Goal: Task Accomplishment & Management: Manage account settings

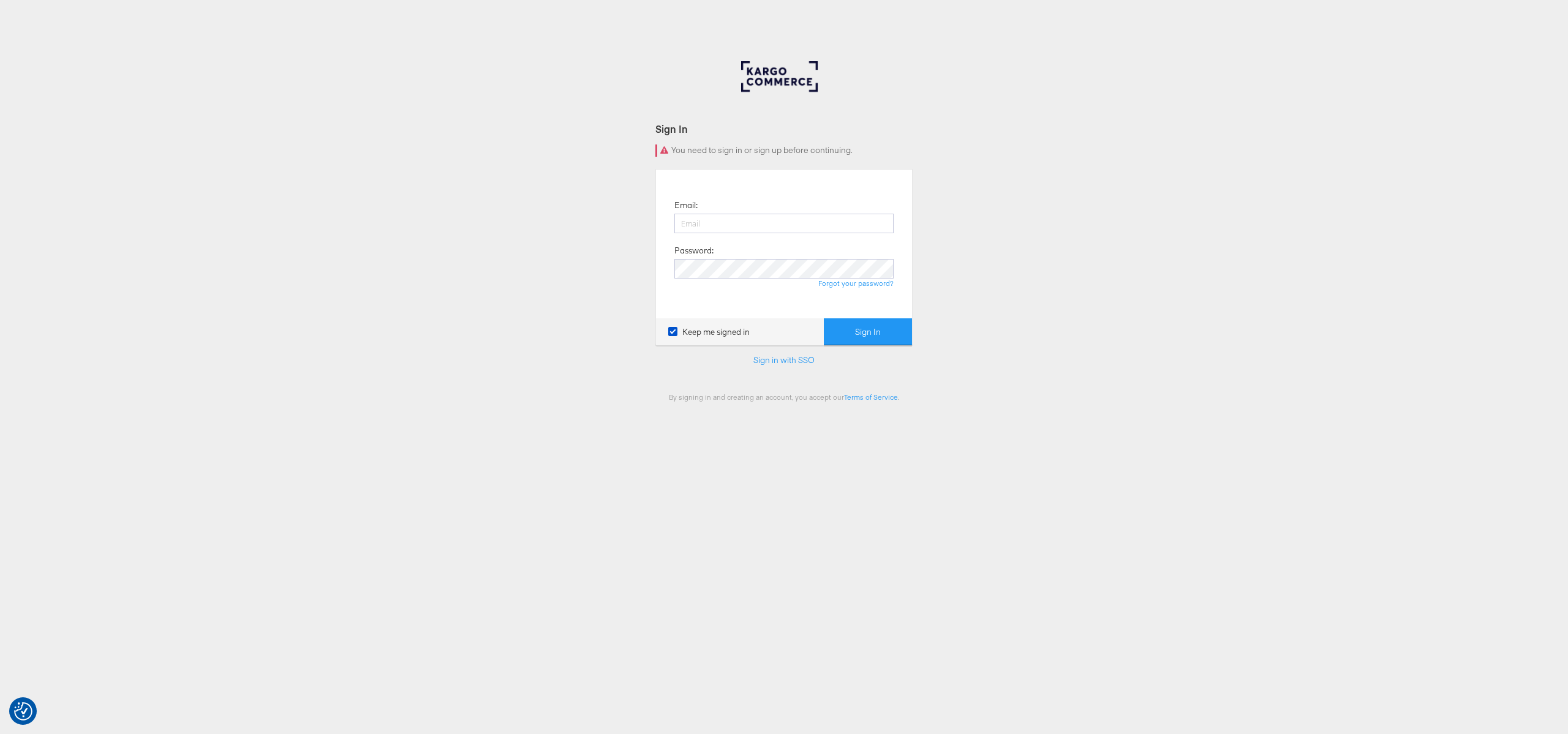
click at [914, 156] on div "Sign In You need to sign in or sign up before continuing. Email: Password: Forg…" at bounding box center [784, 367] width 1568 height 612
click at [818, 223] on input "email" at bounding box center [783, 223] width 219 height 20
type input "chris.gallagher@kargo.com"
click at [851, 322] on button "Sign In" at bounding box center [867, 332] width 88 height 27
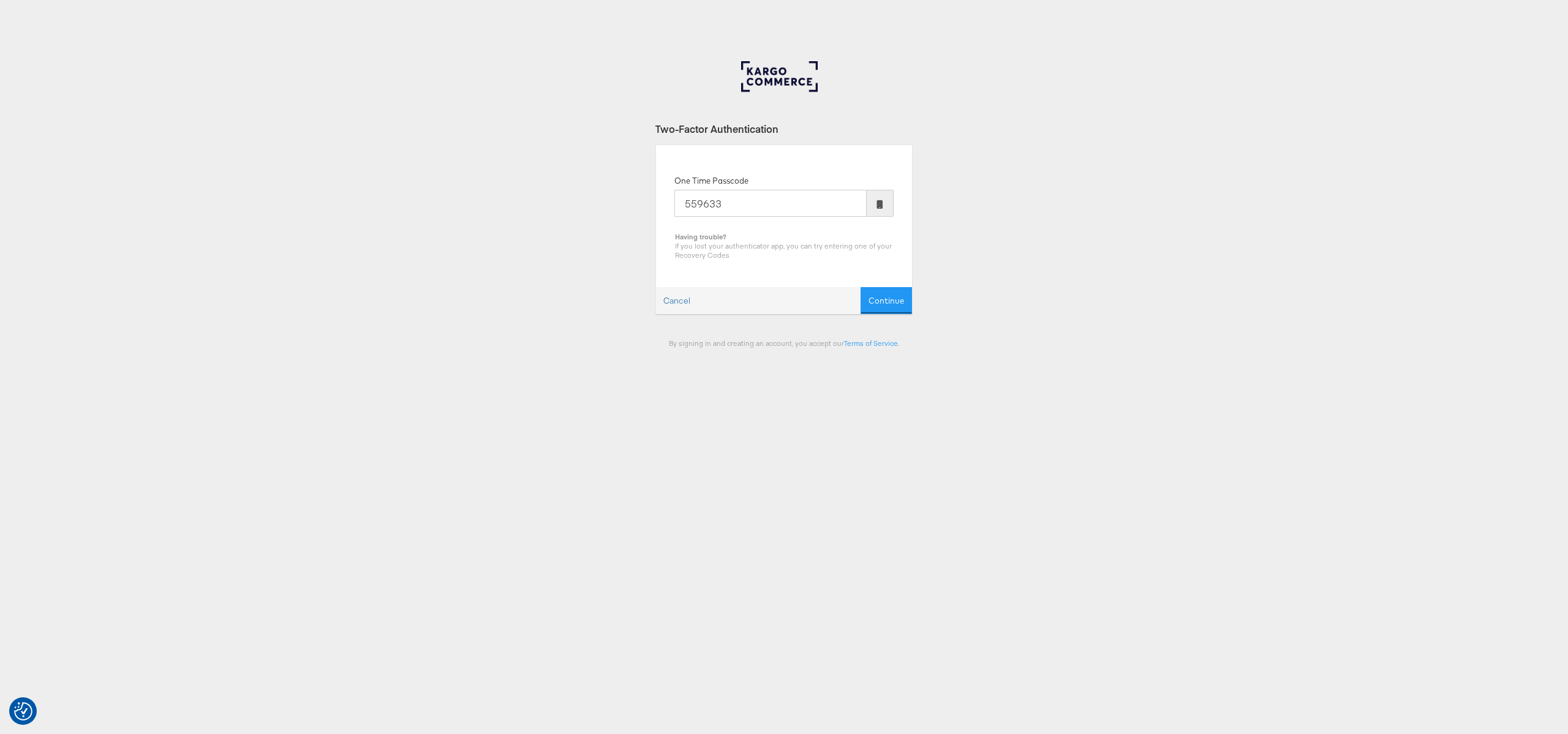
type input "559633"
click at [861, 287] on button "Continue" at bounding box center [886, 301] width 51 height 27
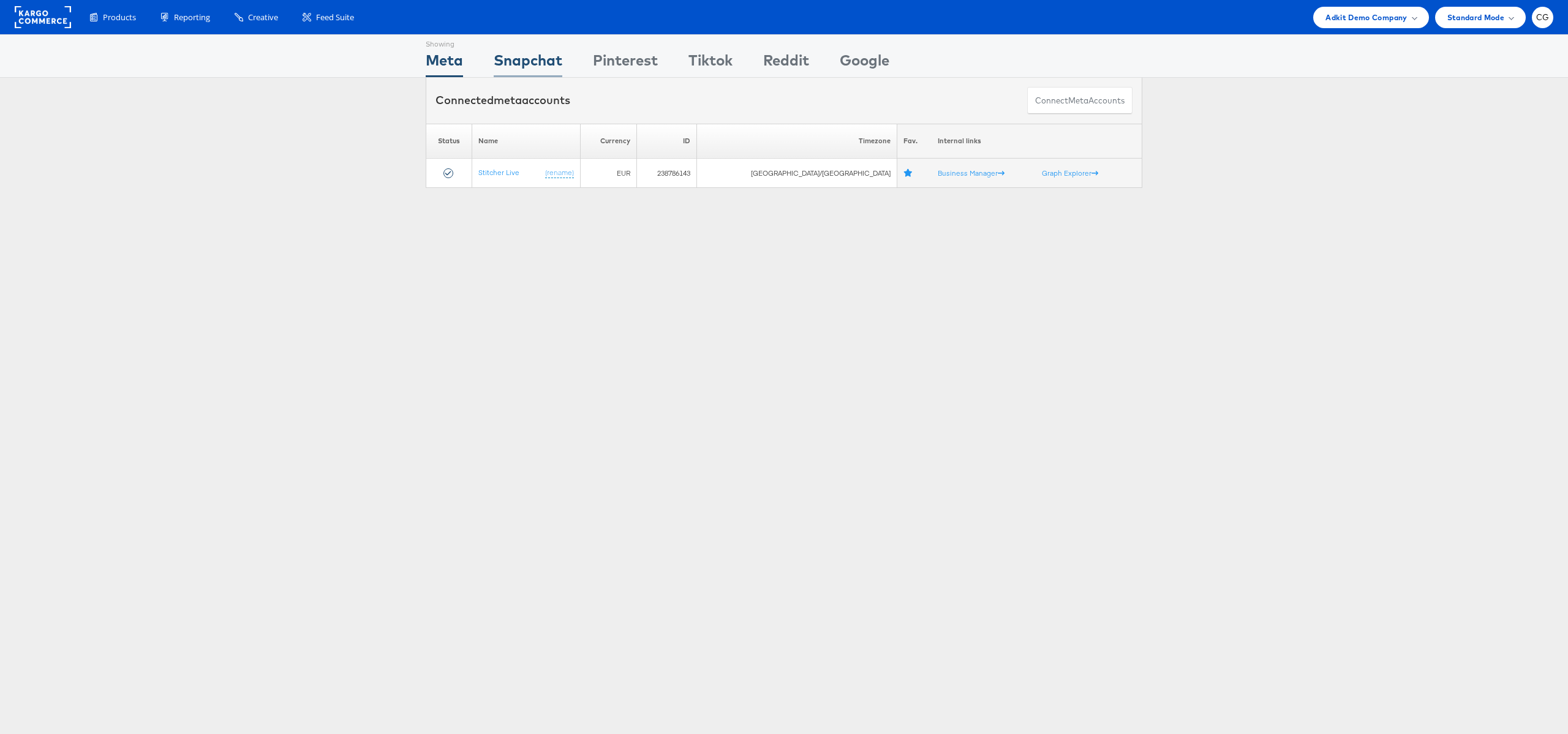
click at [508, 66] on div "Snapchat" at bounding box center [528, 63] width 68 height 27
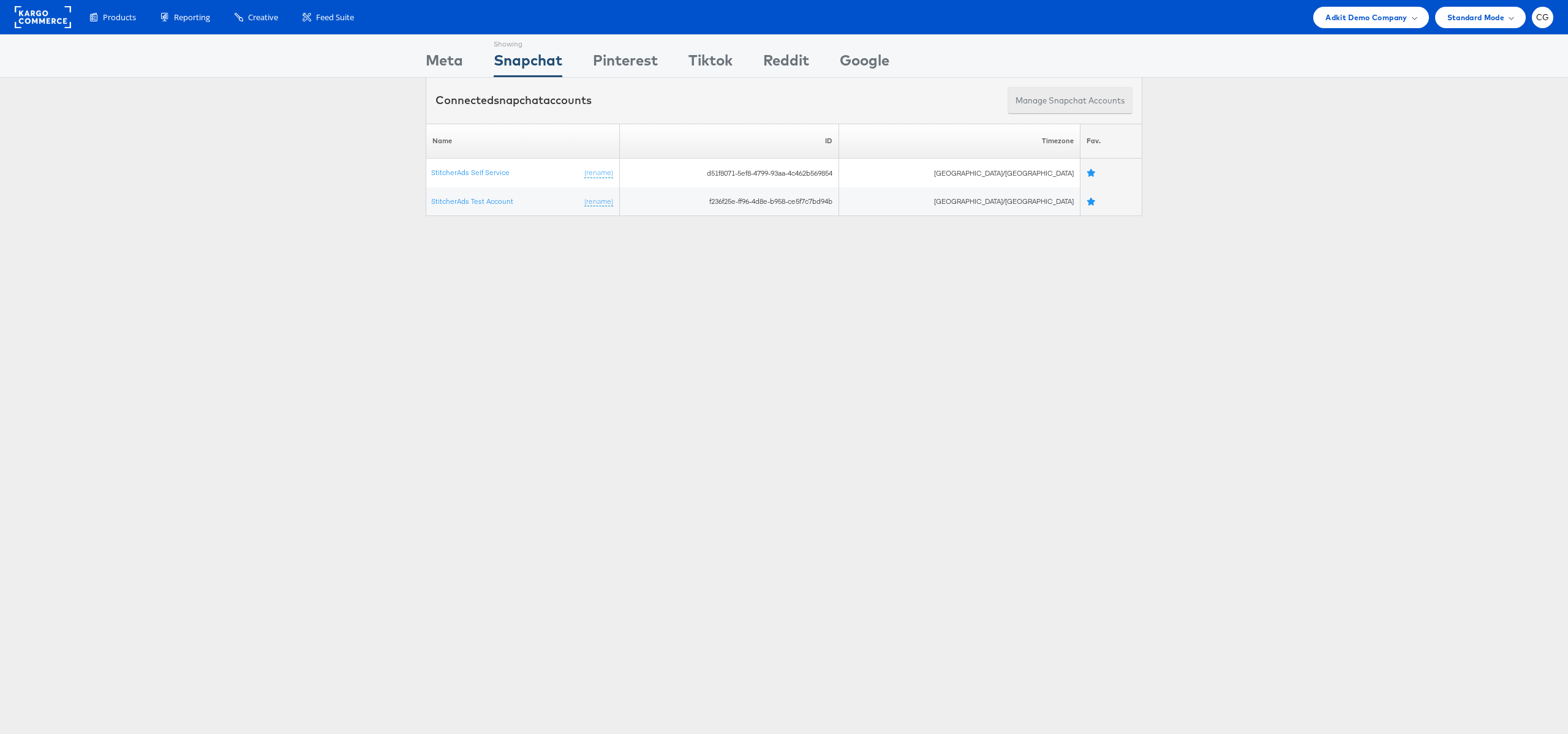
click at [1023, 97] on button "Manage Snapchat Accounts" at bounding box center [1069, 100] width 125 height 27
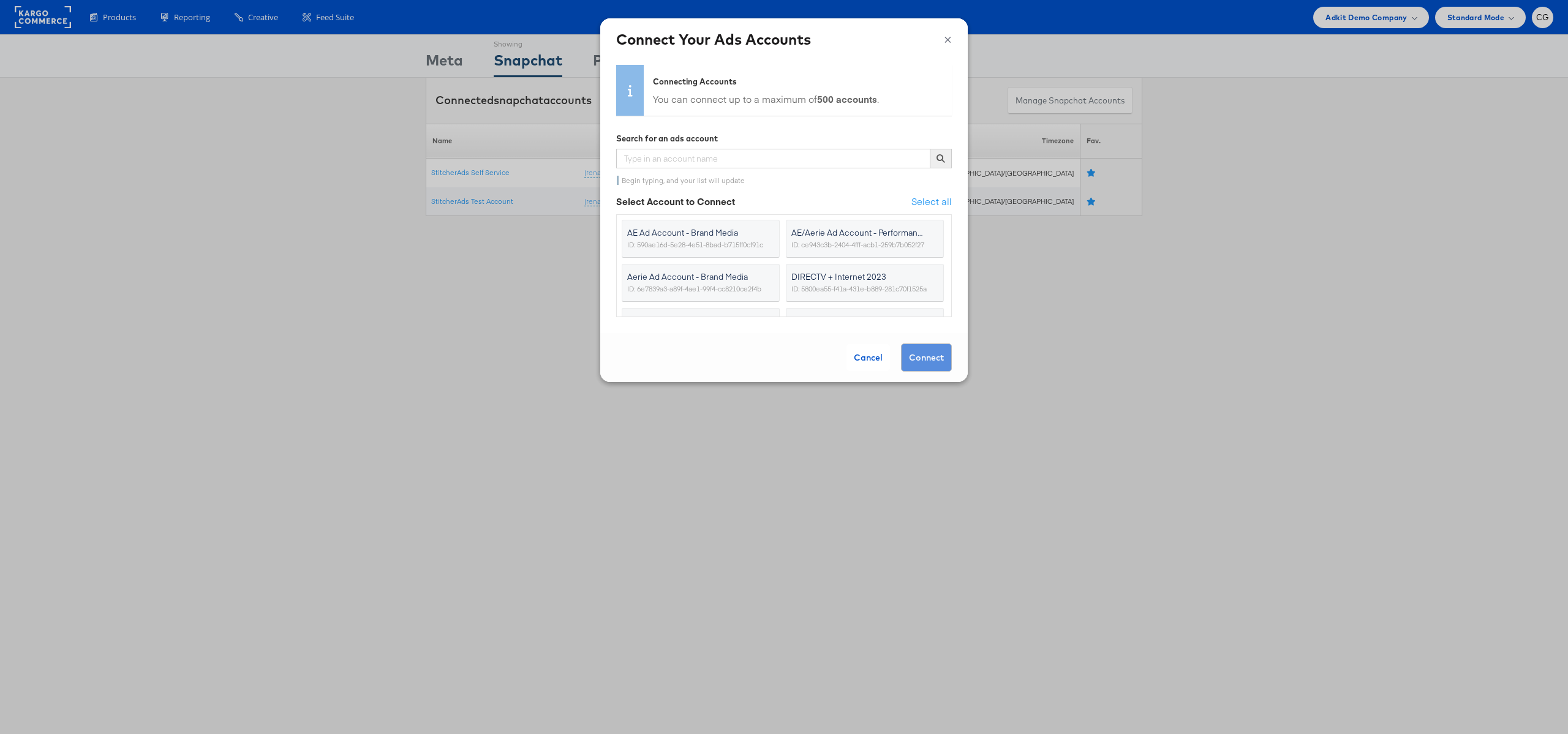
click at [419, 127] on div "× Connect Your Ads Accounts Connecting Accounts You can connect up to a maximum…" at bounding box center [784, 367] width 1568 height 734
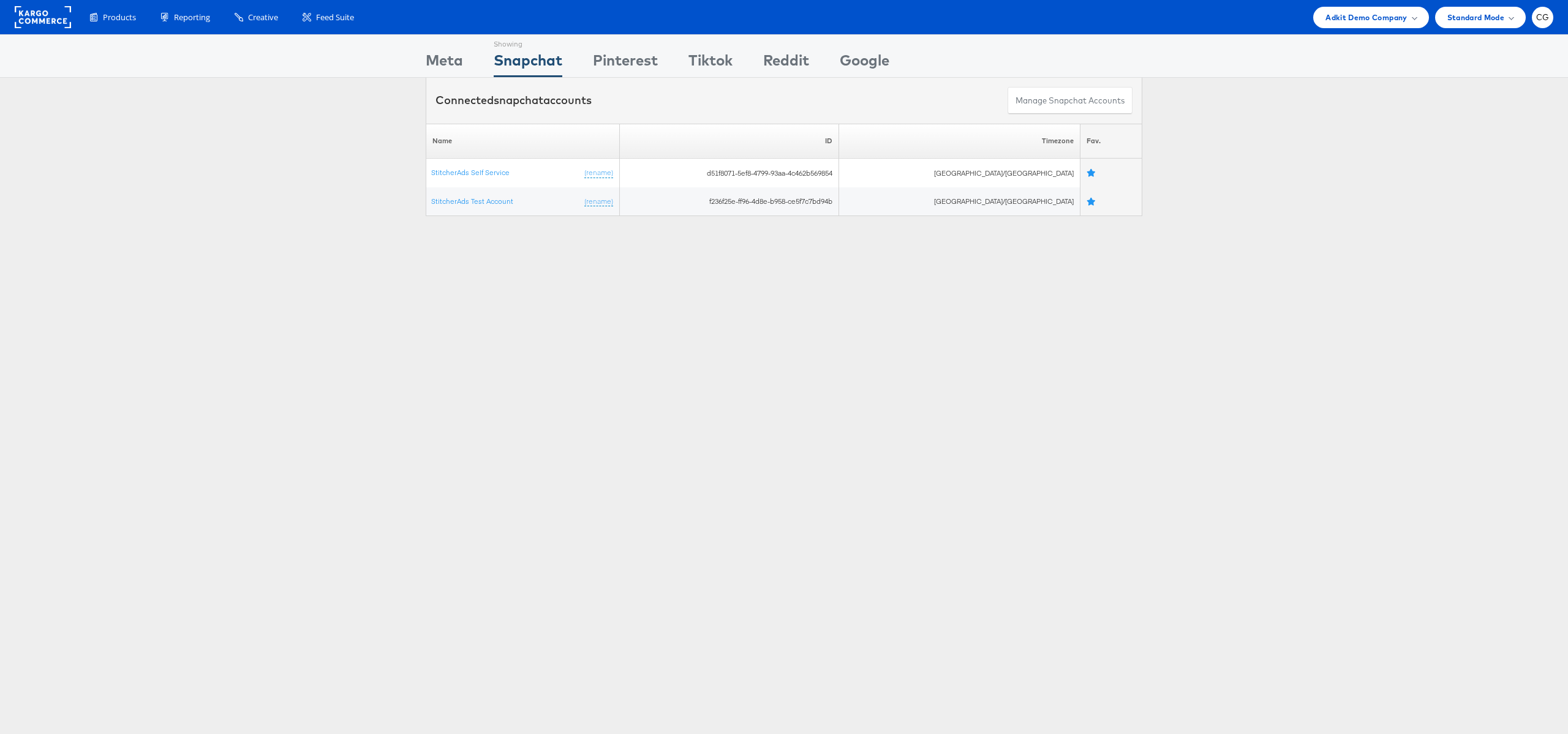
click at [1555, 21] on div "Products Product Catalogs Enhance Your Product Catalog, Map Them to Publishers,…" at bounding box center [784, 17] width 1568 height 35
click at [1545, 23] on div "CG" at bounding box center [1542, 18] width 21 height 21
click at [1500, 144] on link "Internal Dashboard" at bounding box center [1491, 140] width 105 height 12
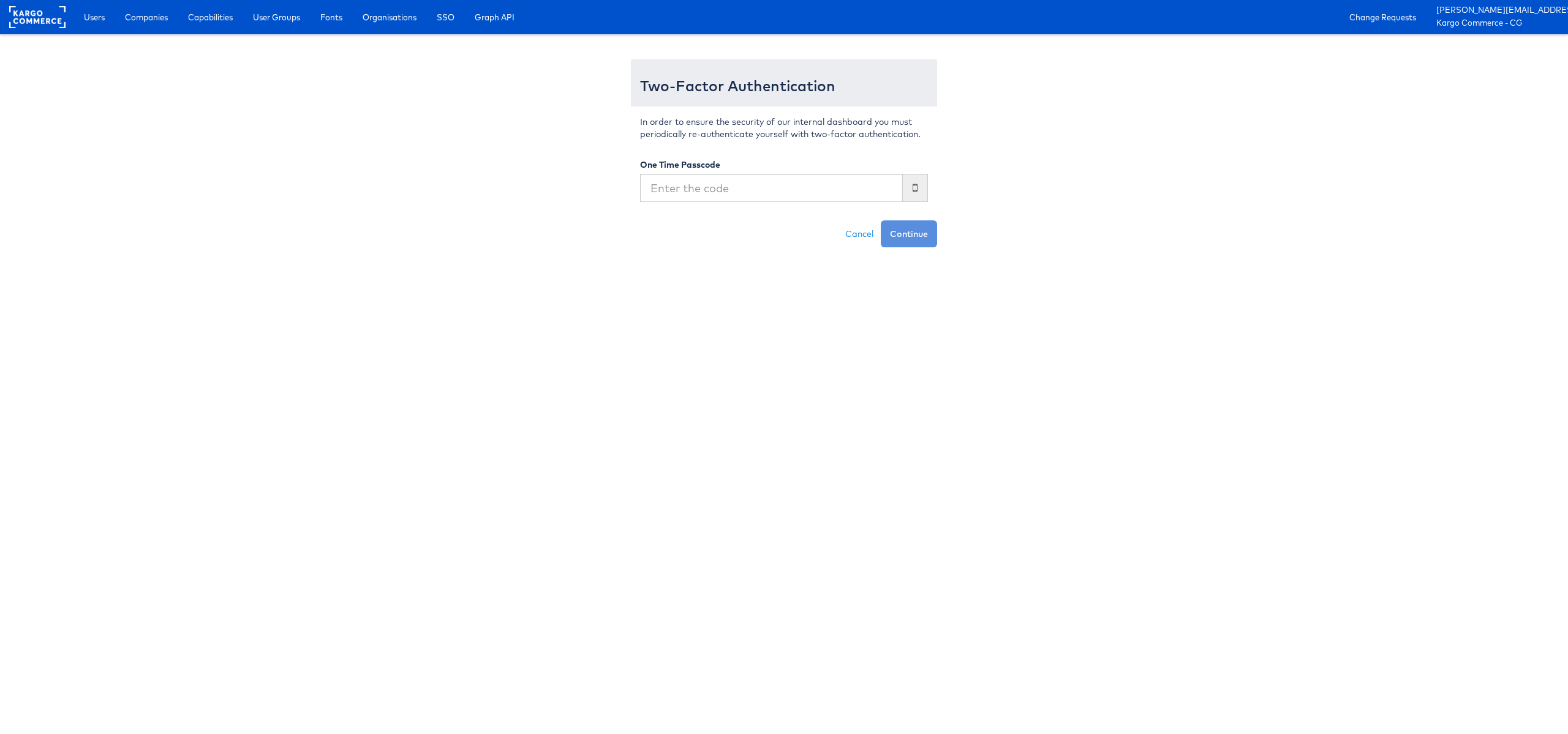
click at [840, 189] on input "text" at bounding box center [771, 188] width 263 height 28
type input "599633"
click at [881, 220] on button "Continue" at bounding box center [909, 234] width 56 height 27
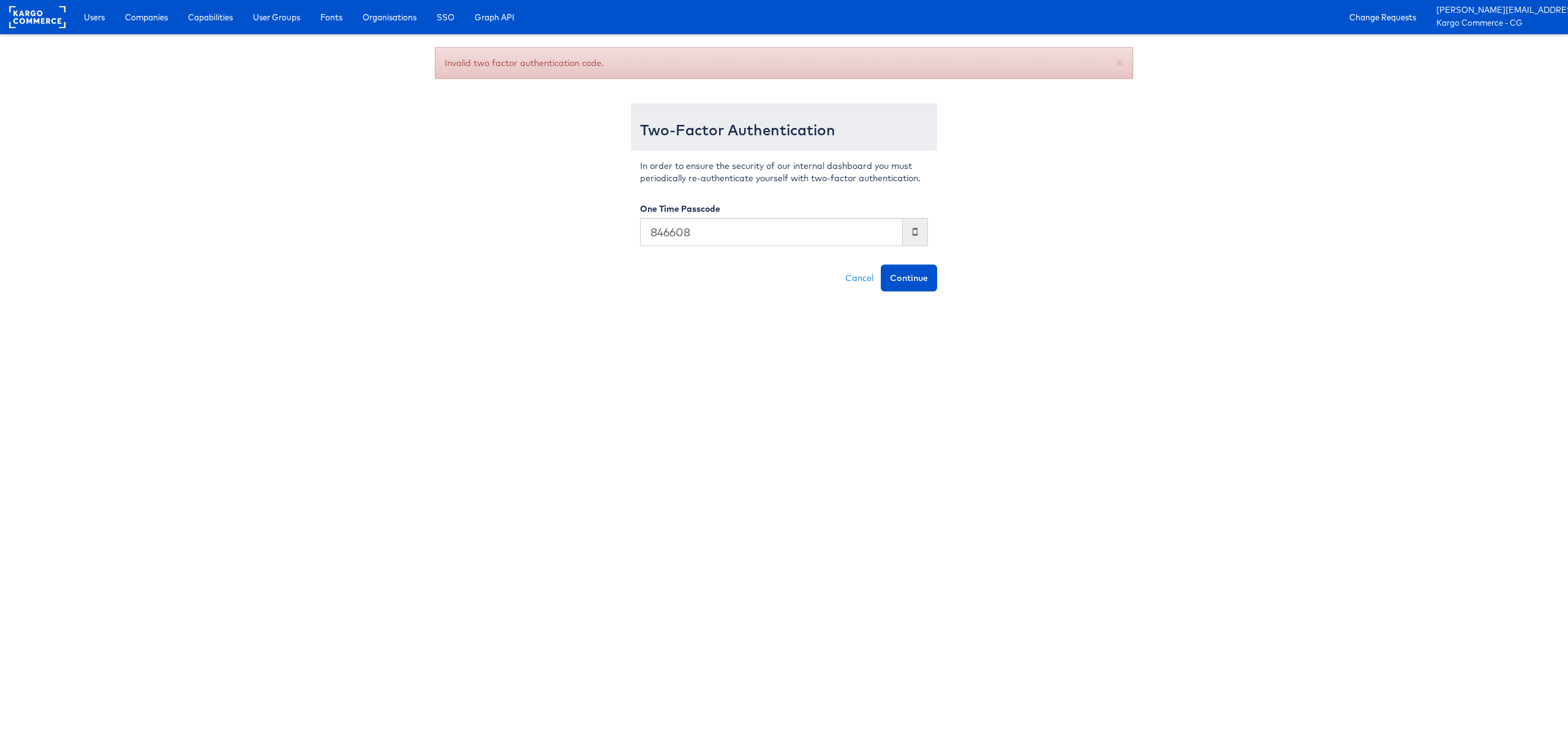
type input "846608"
click at [881, 265] on button "Continue" at bounding box center [909, 278] width 56 height 27
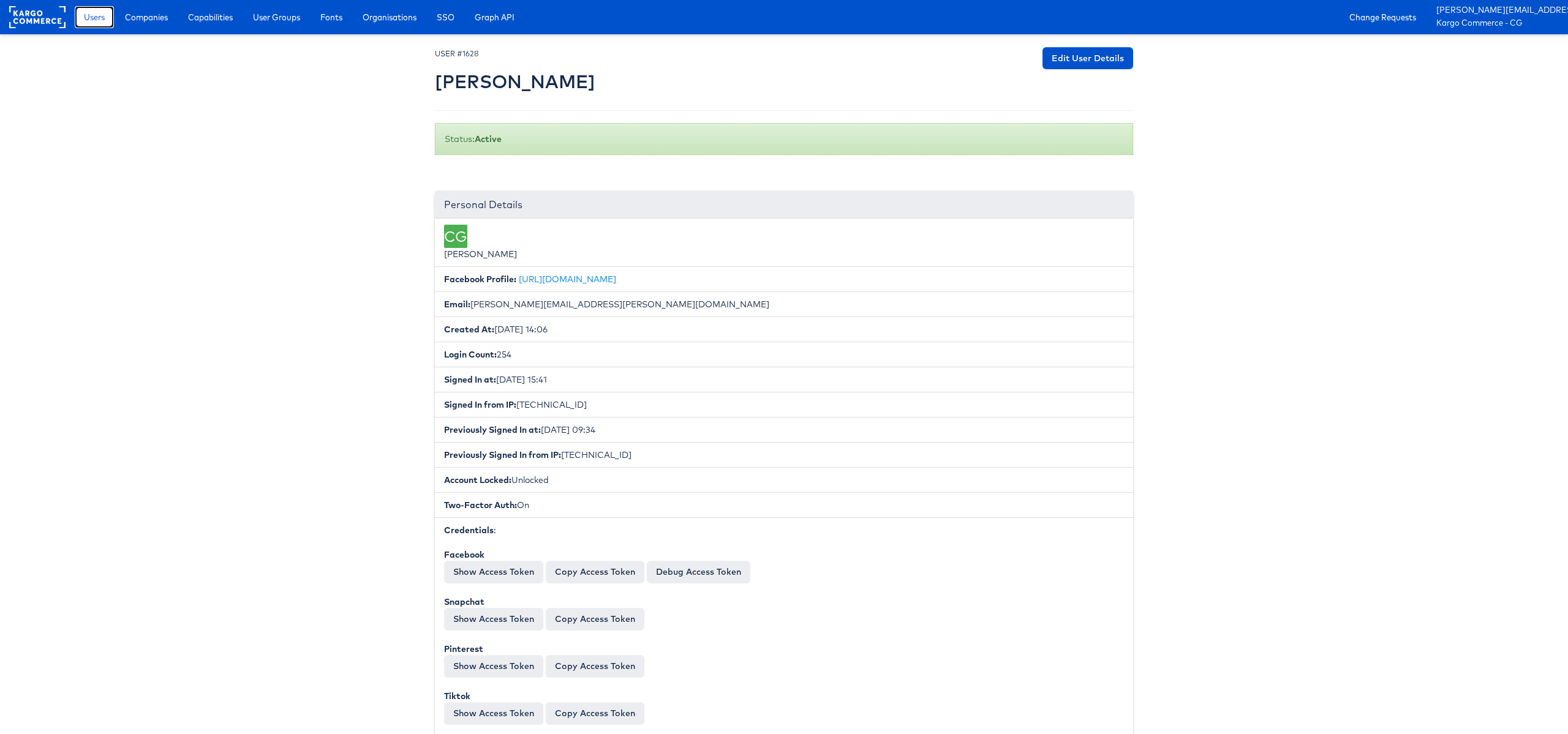
click at [104, 18] on span "Users" at bounding box center [94, 17] width 21 height 12
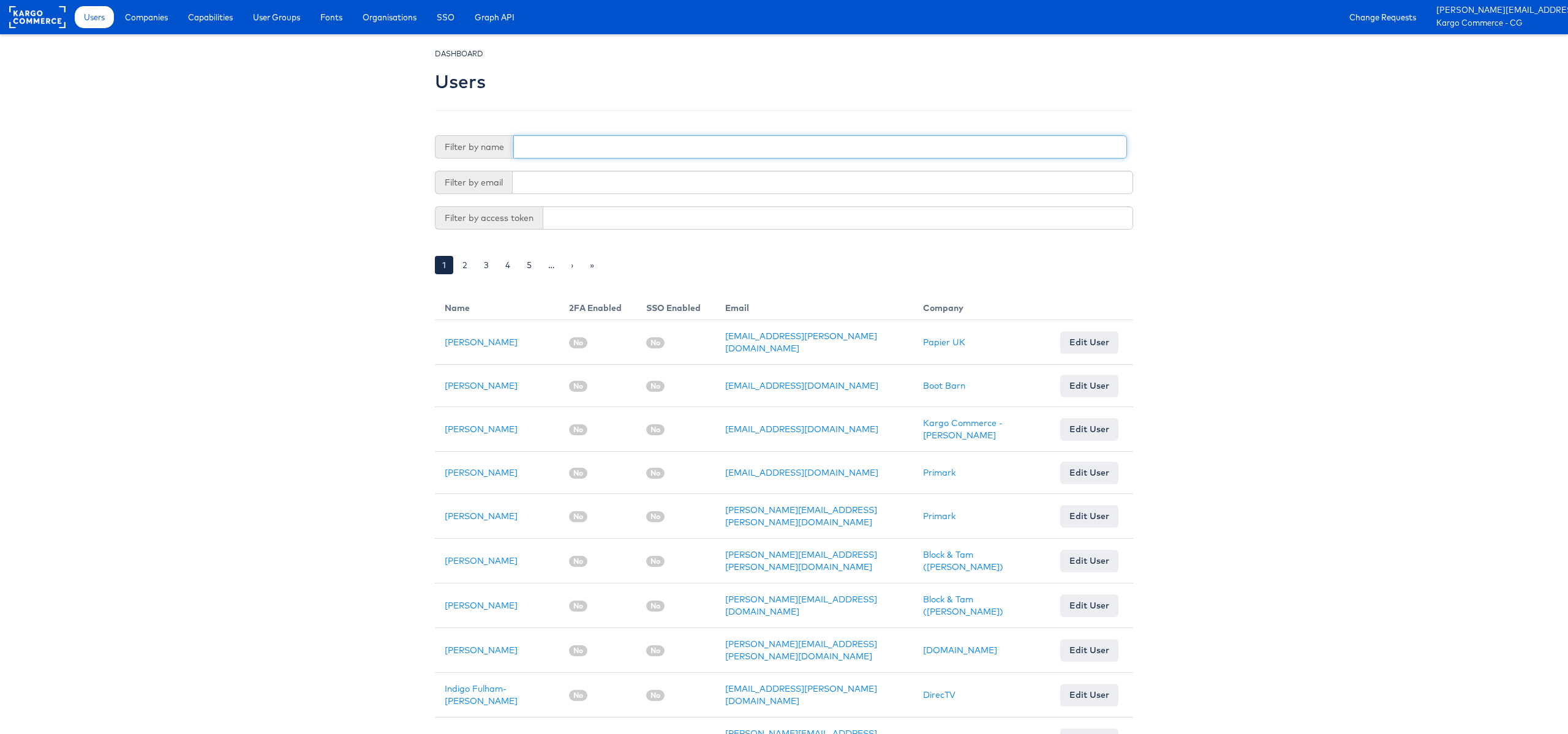
click at [538, 152] on input "text" at bounding box center [820, 147] width 614 height 23
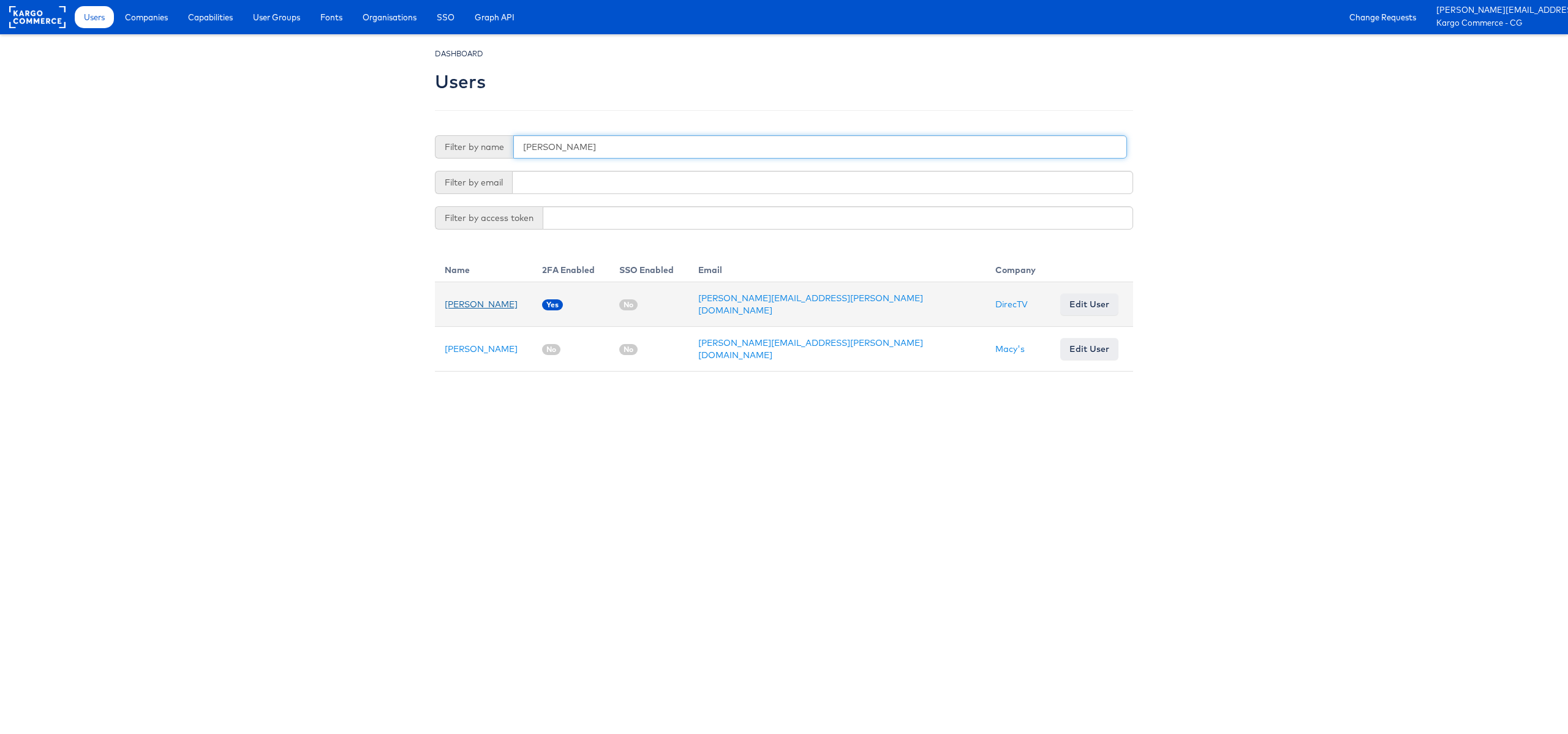
type input "kamil"
click at [475, 303] on link "Kamil Krawczyk" at bounding box center [480, 304] width 73 height 11
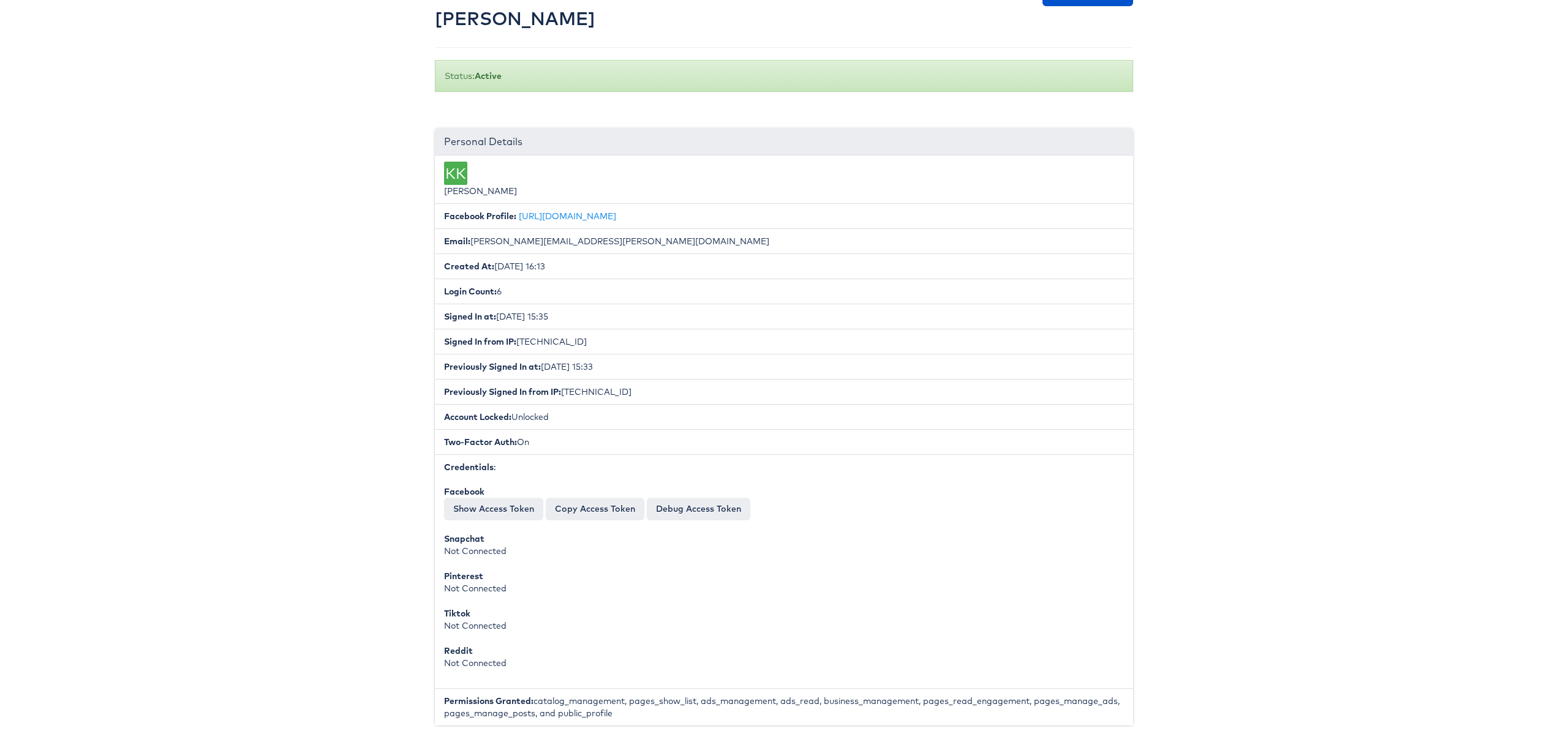
scroll to position [66, 0]
click at [473, 551] on div "Snapchat Not Connected" at bounding box center [783, 542] width 680 height 25
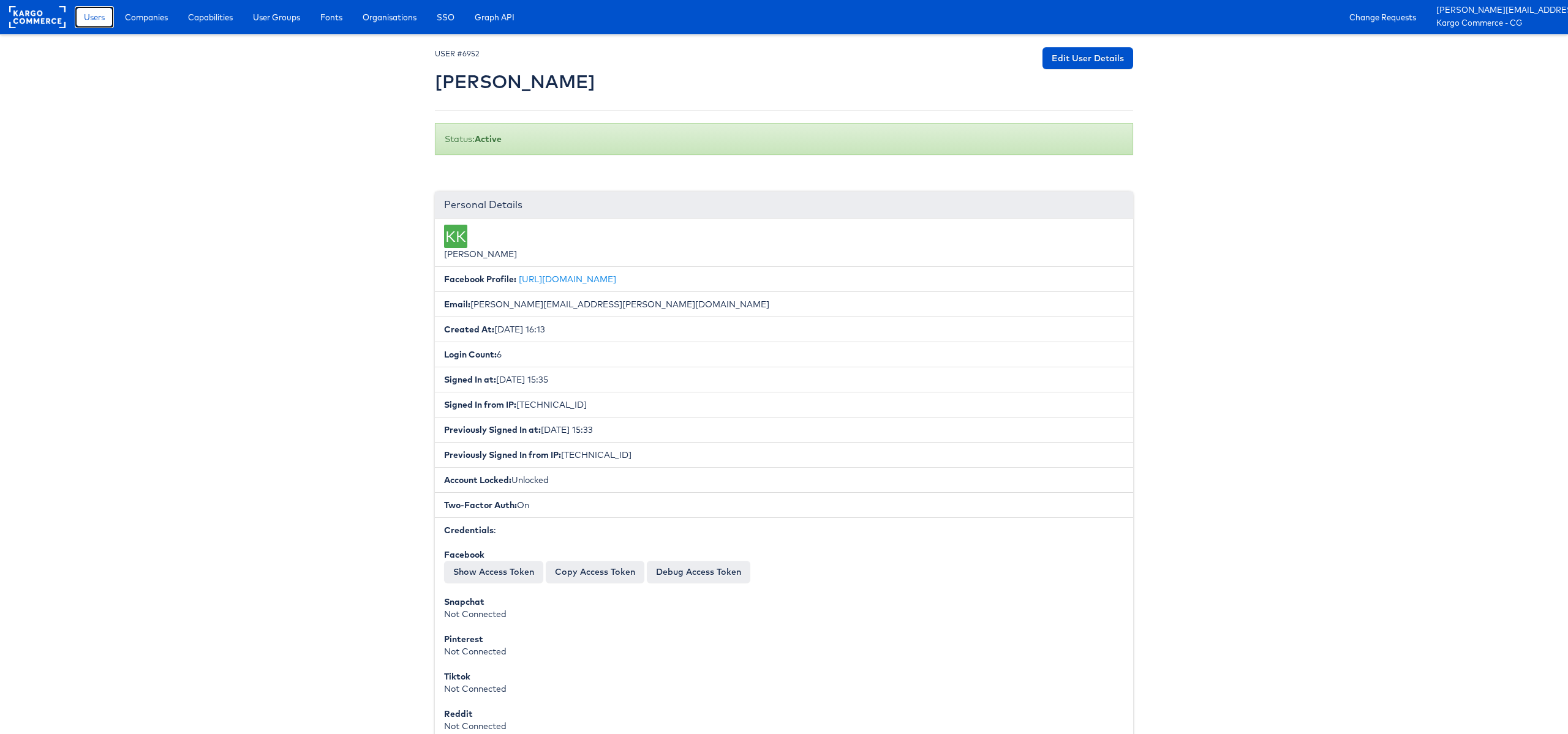
click at [78, 14] on link "Users" at bounding box center [94, 17] width 39 height 22
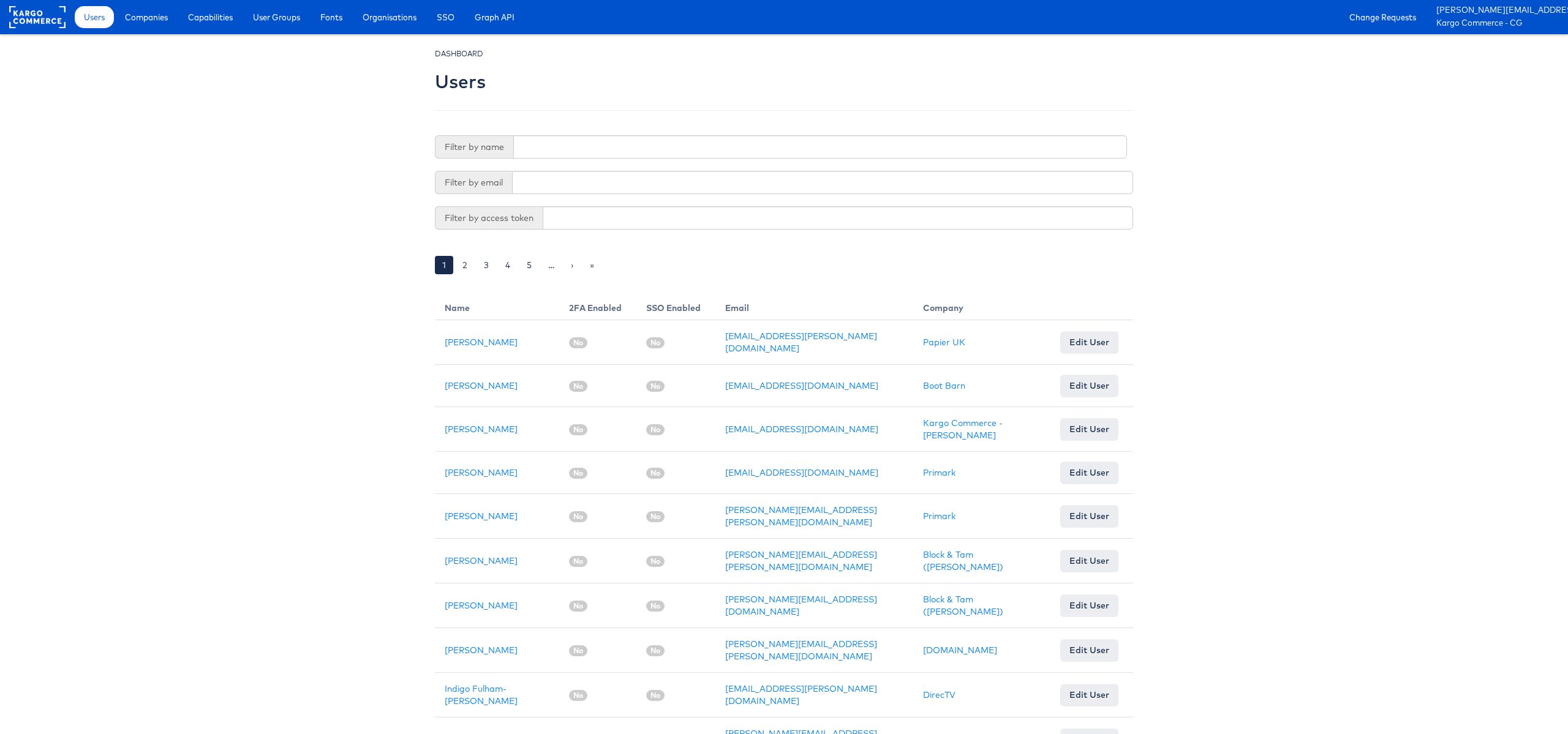
click at [553, 187] on input "text" at bounding box center [823, 182] width 621 height 23
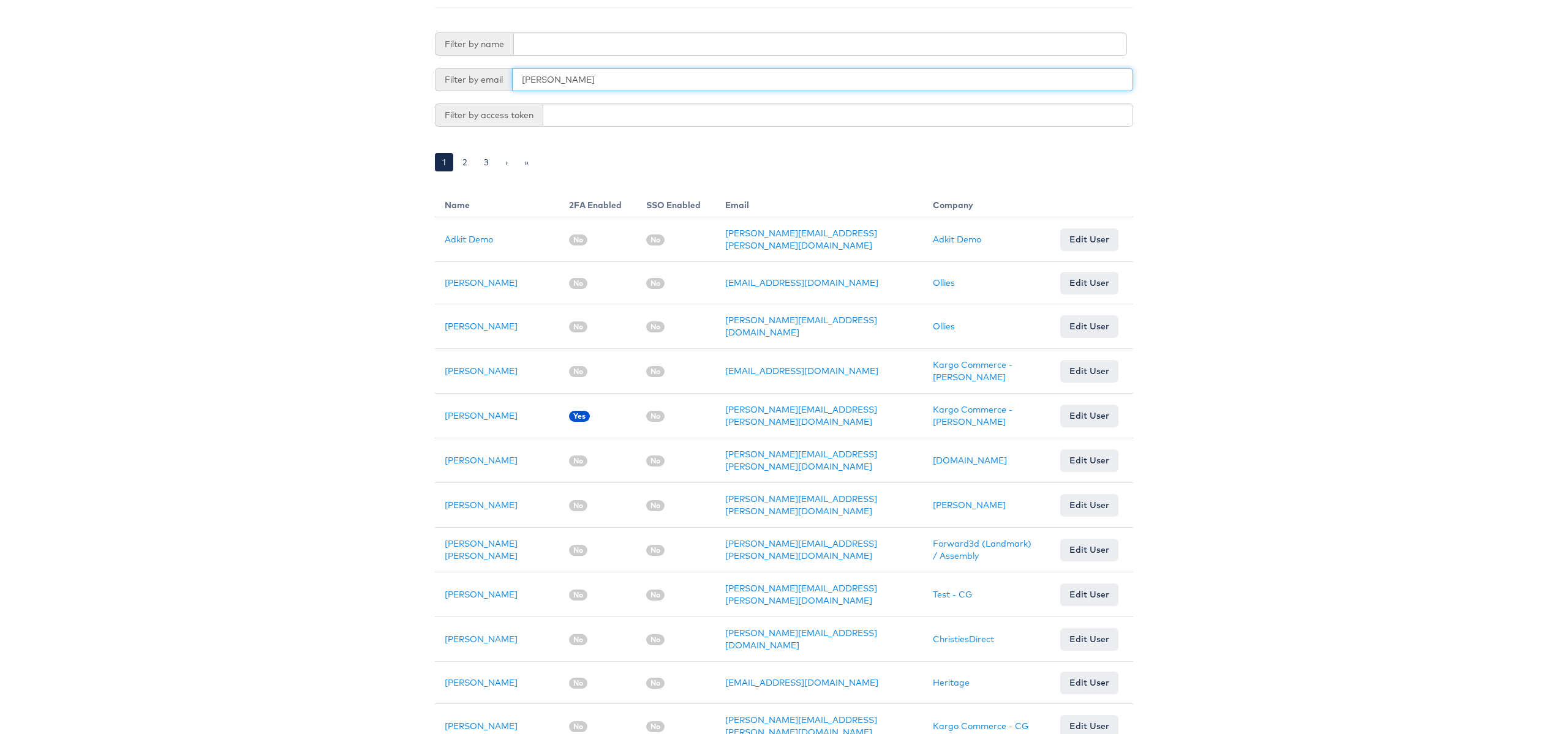
scroll to position [104, 0]
click at [552, 79] on input "chris" at bounding box center [823, 79] width 621 height 23
click at [561, 80] on input "chris" at bounding box center [823, 79] width 621 height 23
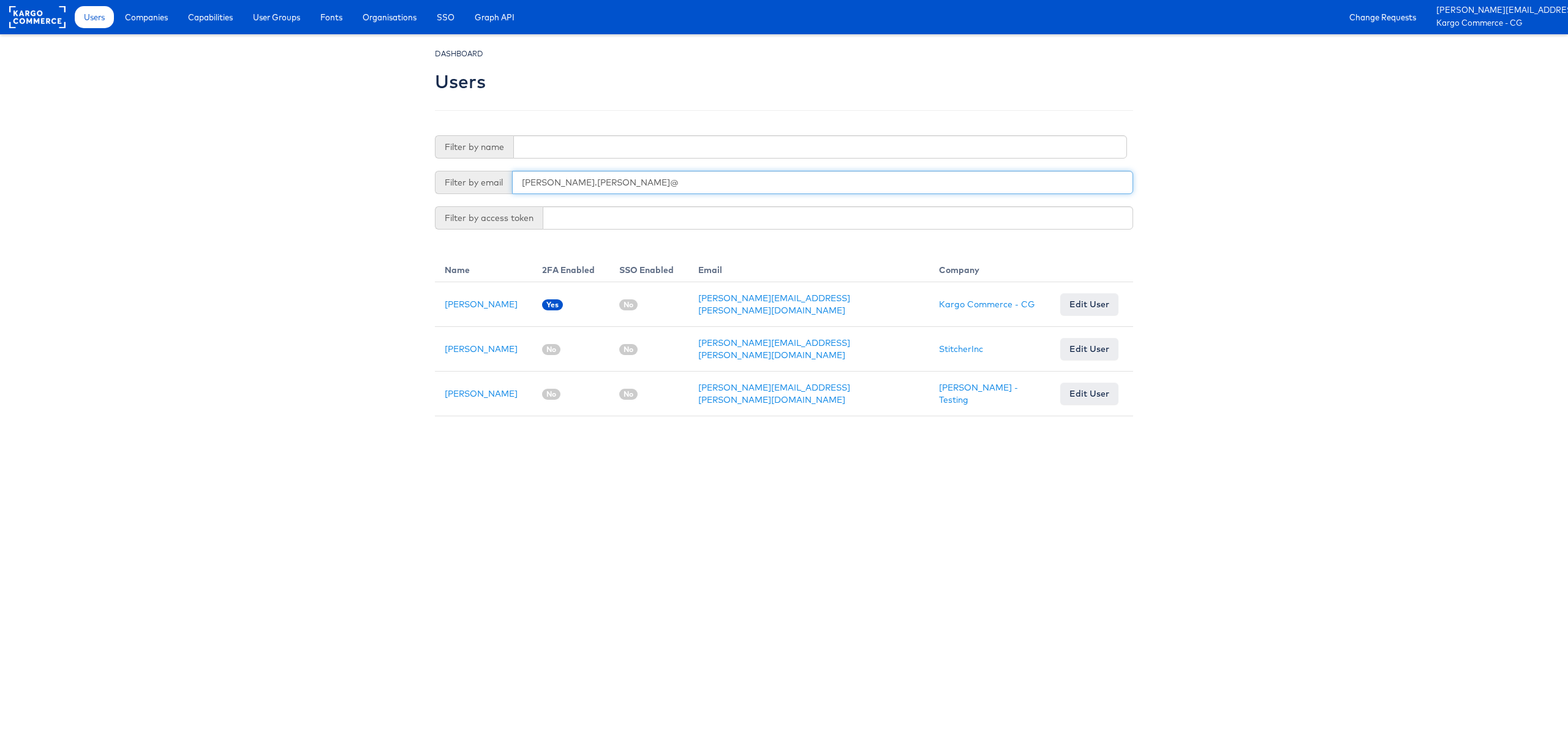
type input "chris.gallagher@"
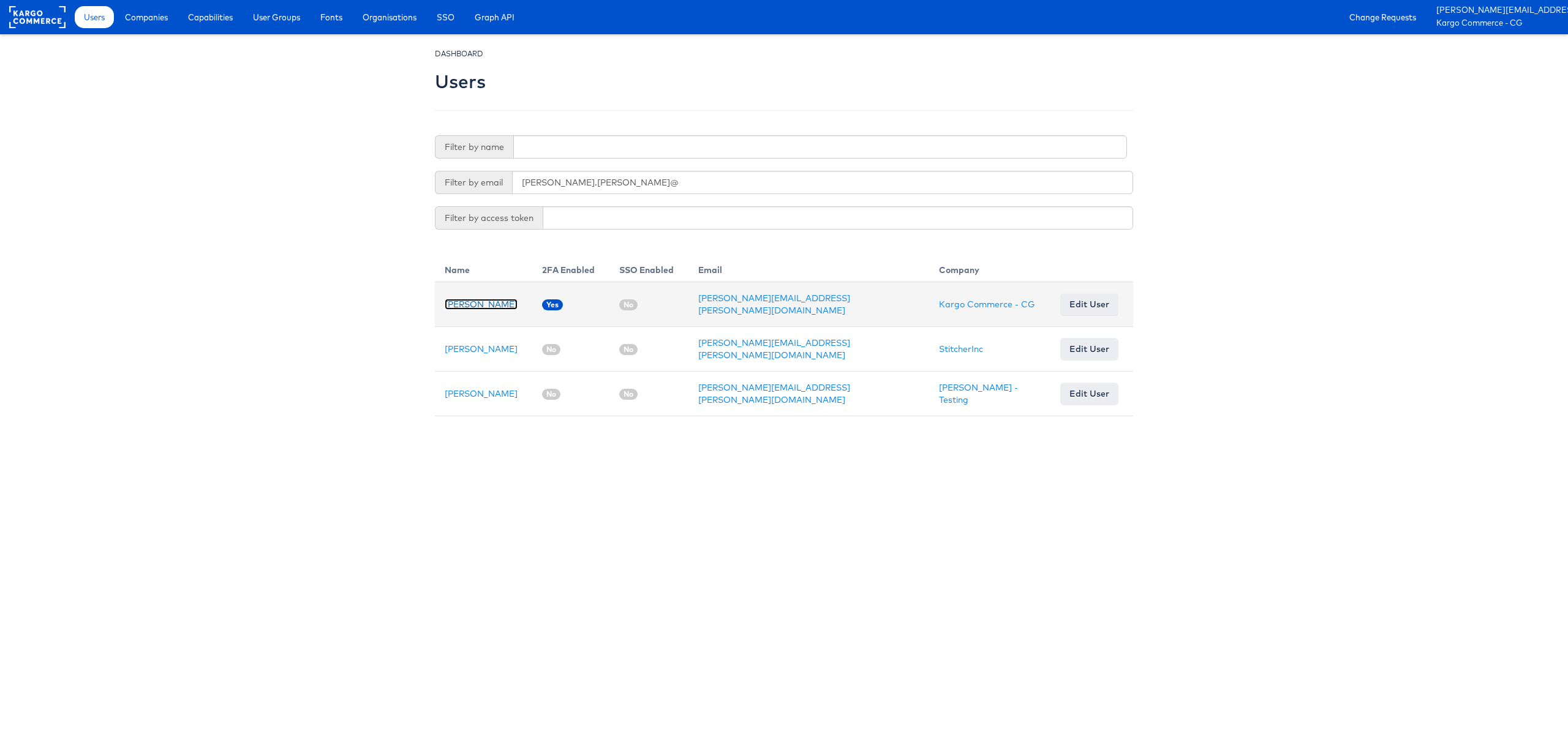
click at [454, 303] on link "[PERSON_NAME]" at bounding box center [480, 304] width 73 height 11
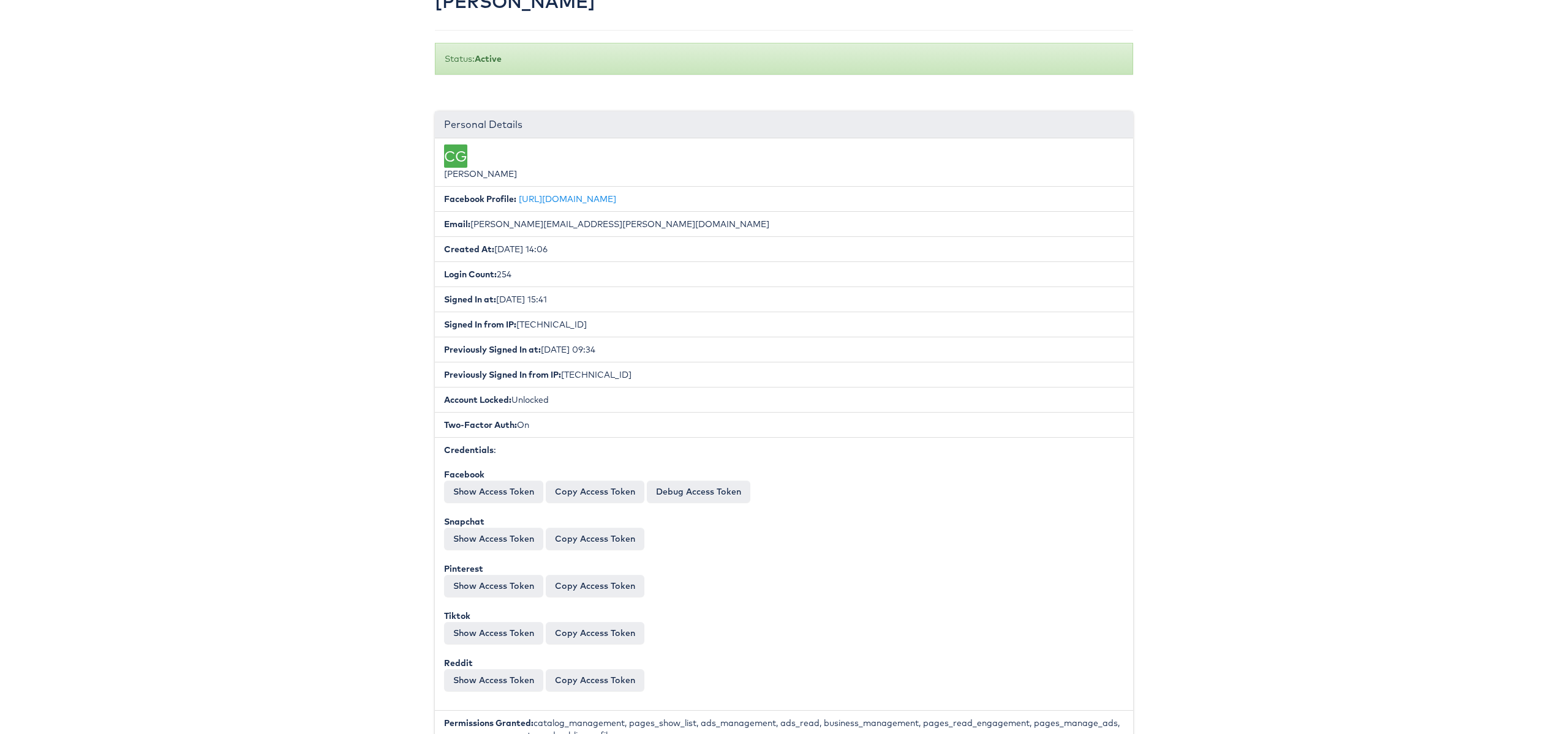
scroll to position [77, 0]
click at [502, 537] on button "Show Access Token" at bounding box center [493, 541] width 99 height 22
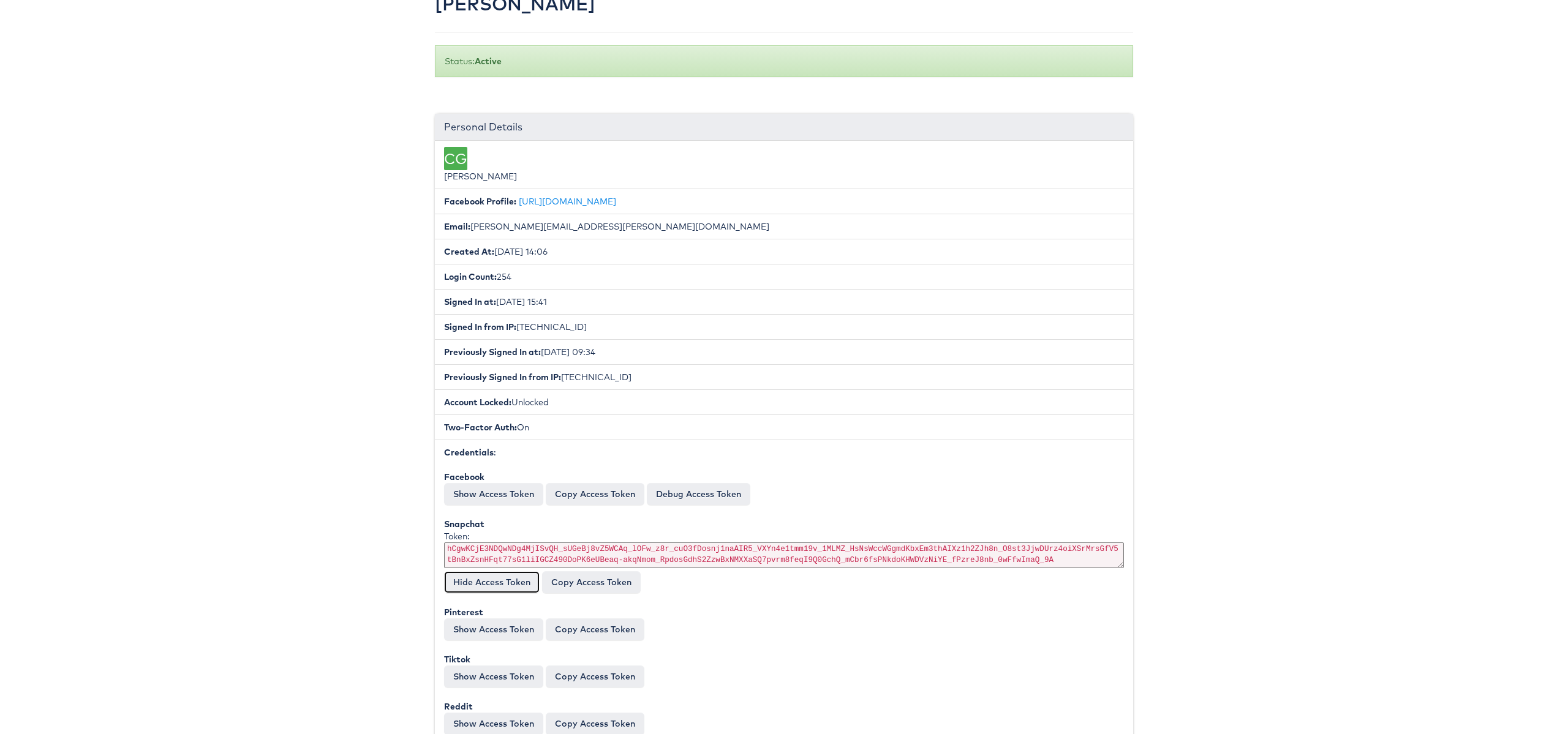
scroll to position [0, 0]
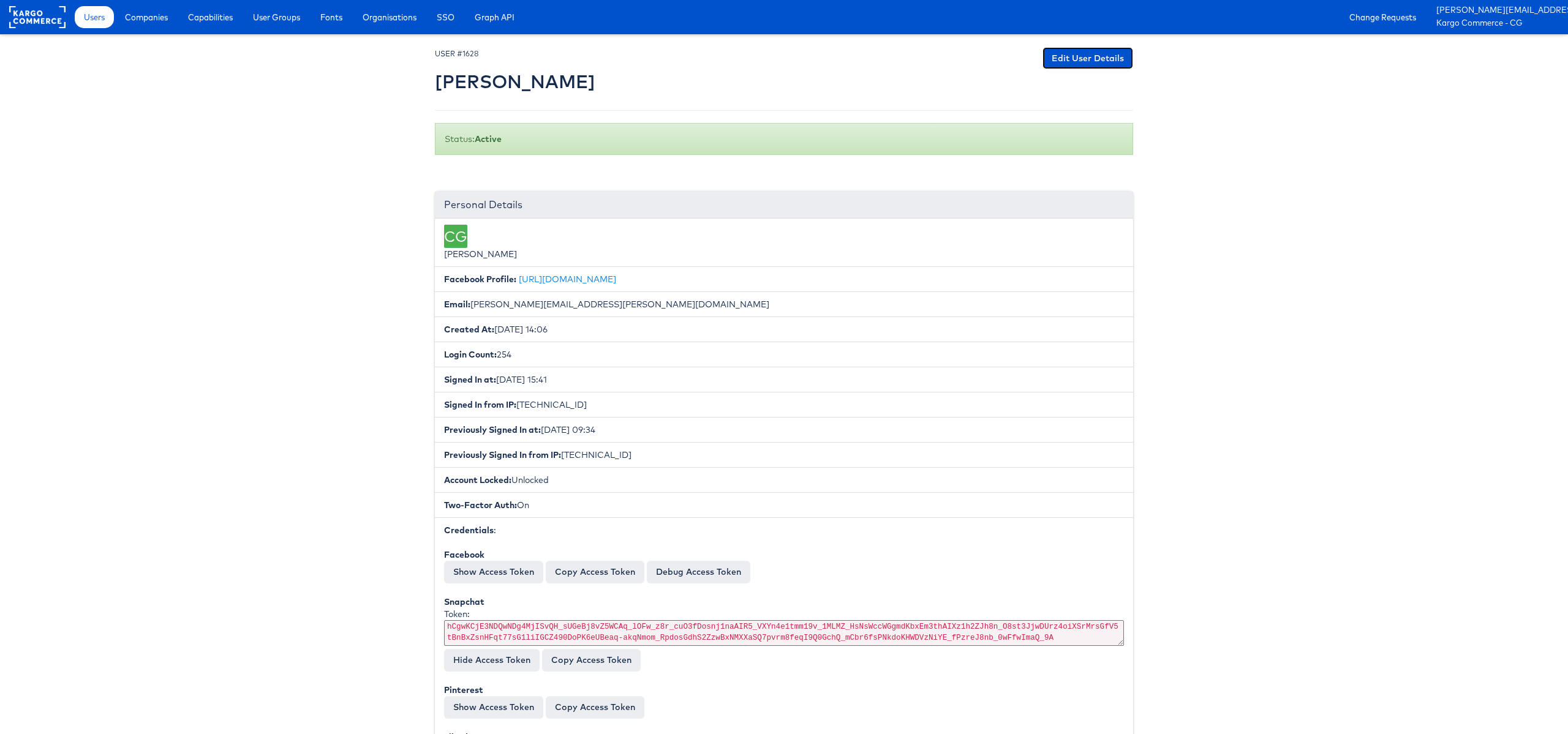
click at [1126, 52] on link "Edit User Details" at bounding box center [1088, 58] width 91 height 22
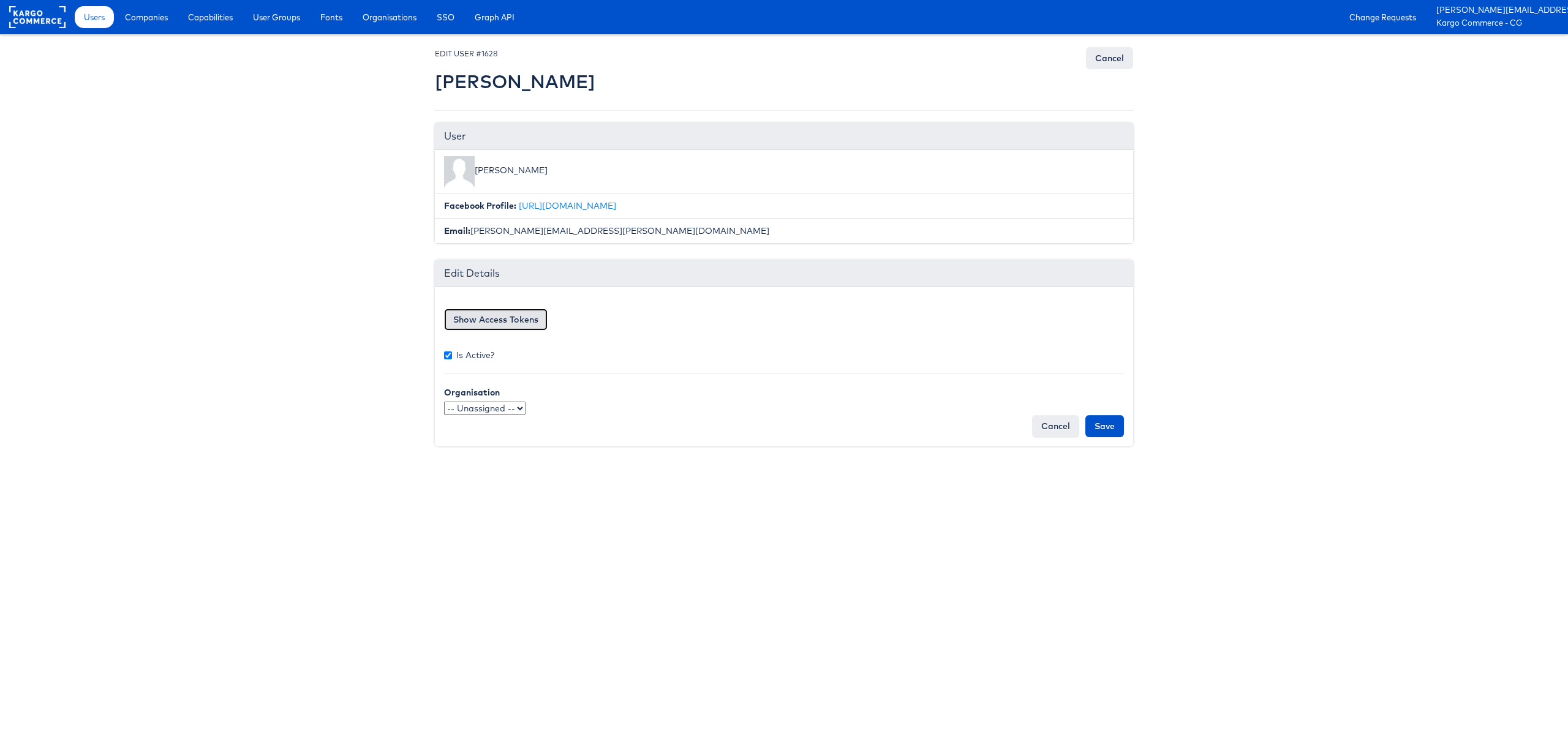
click at [516, 315] on button "Show Access Tokens" at bounding box center [495, 319] width 104 height 22
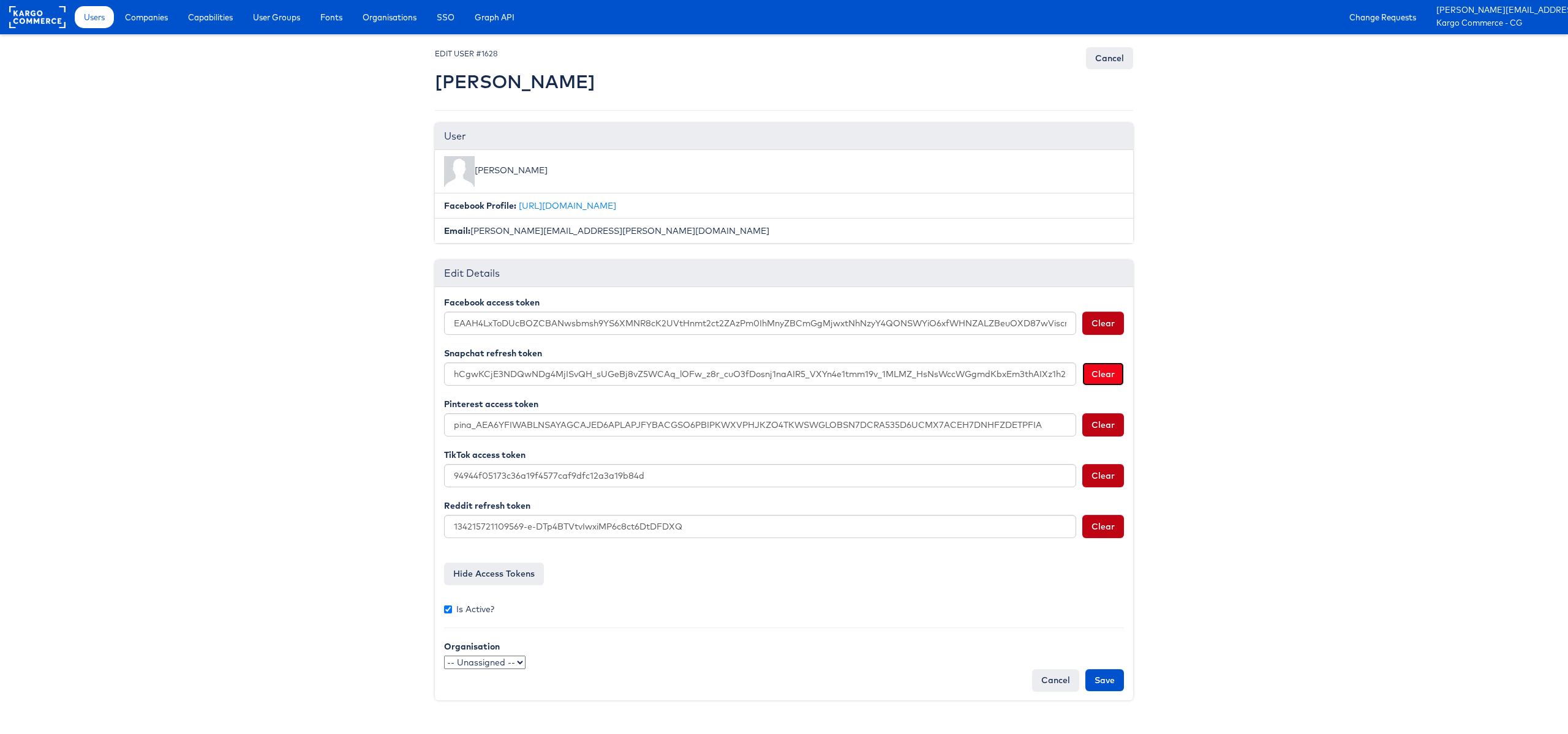
click at [1088, 375] on button "Clear" at bounding box center [1102, 374] width 42 height 23
click at [1102, 678] on input "Save" at bounding box center [1105, 680] width 39 height 22
type input "Saving..."
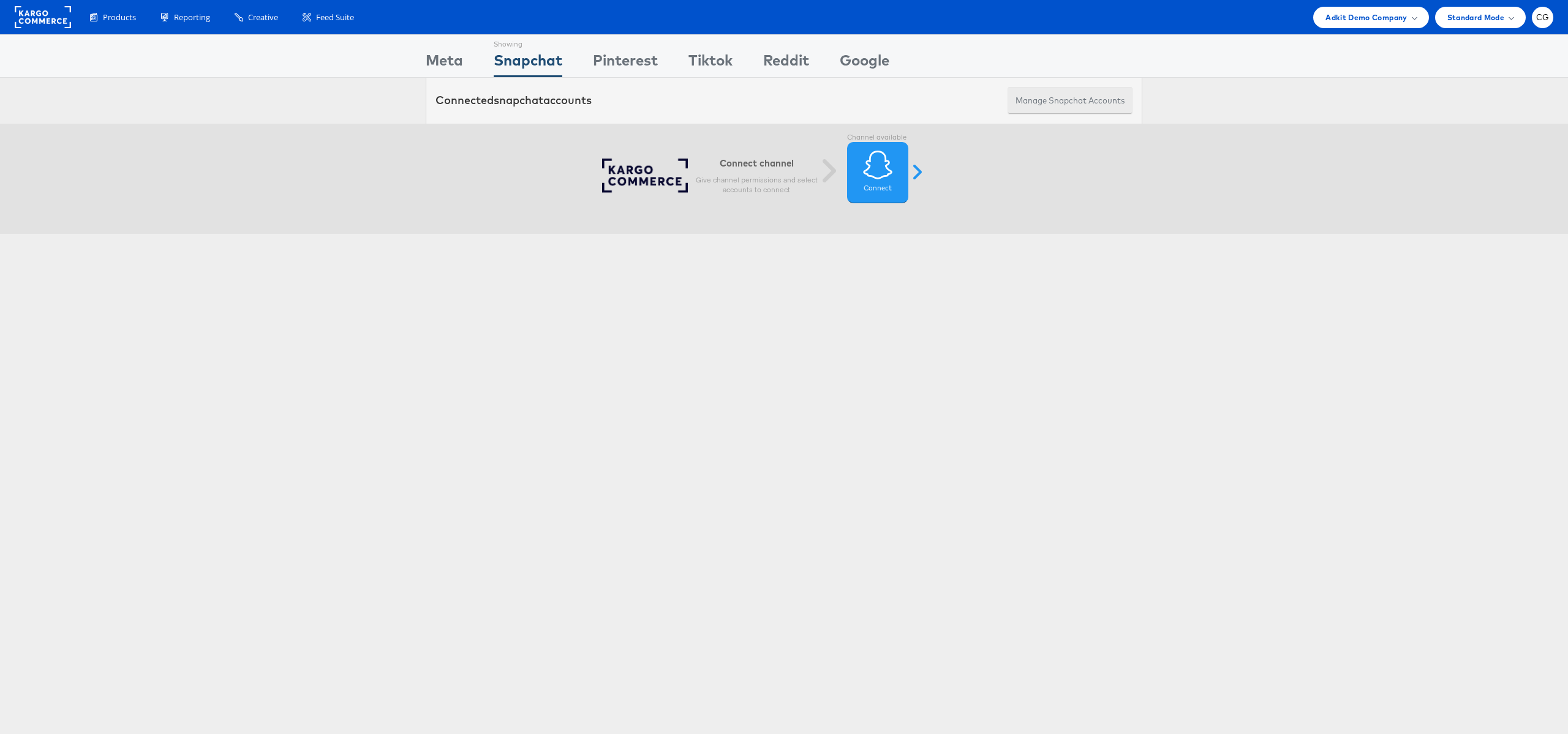
click at [1065, 103] on button "Manage Snapchat Accounts" at bounding box center [1069, 100] width 125 height 27
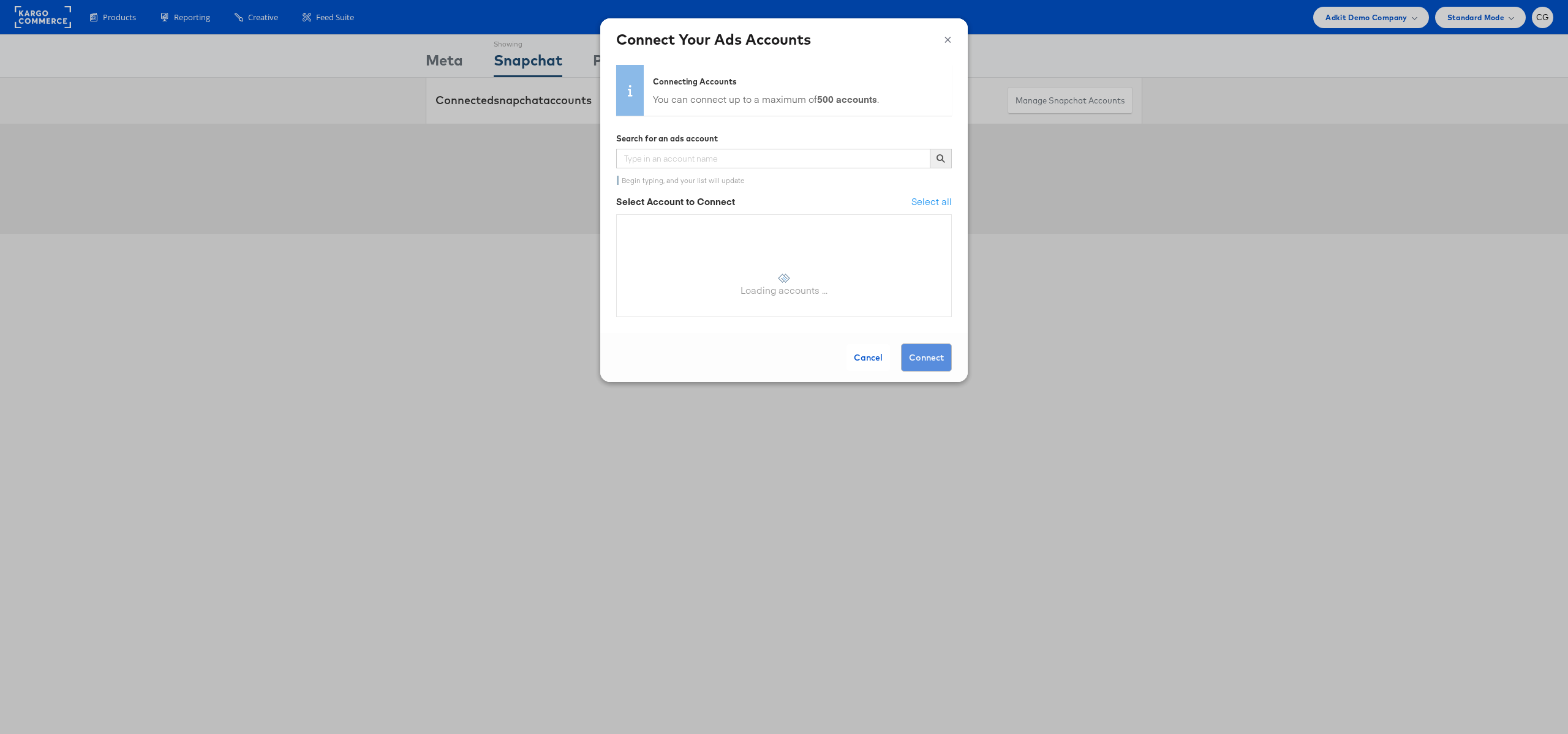
click at [948, 40] on button "×" at bounding box center [947, 38] width 8 height 18
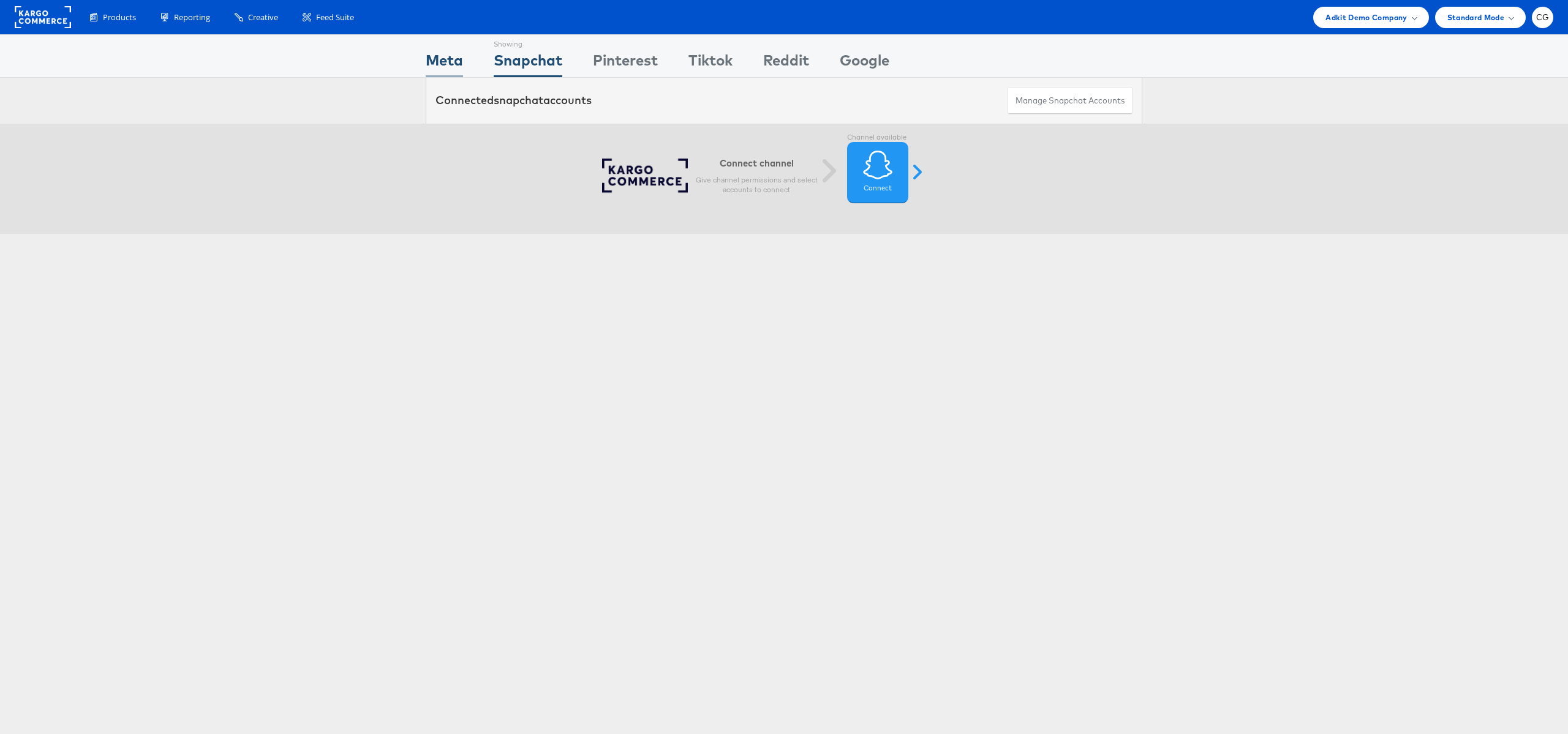
click at [459, 56] on div "Meta" at bounding box center [444, 63] width 37 height 27
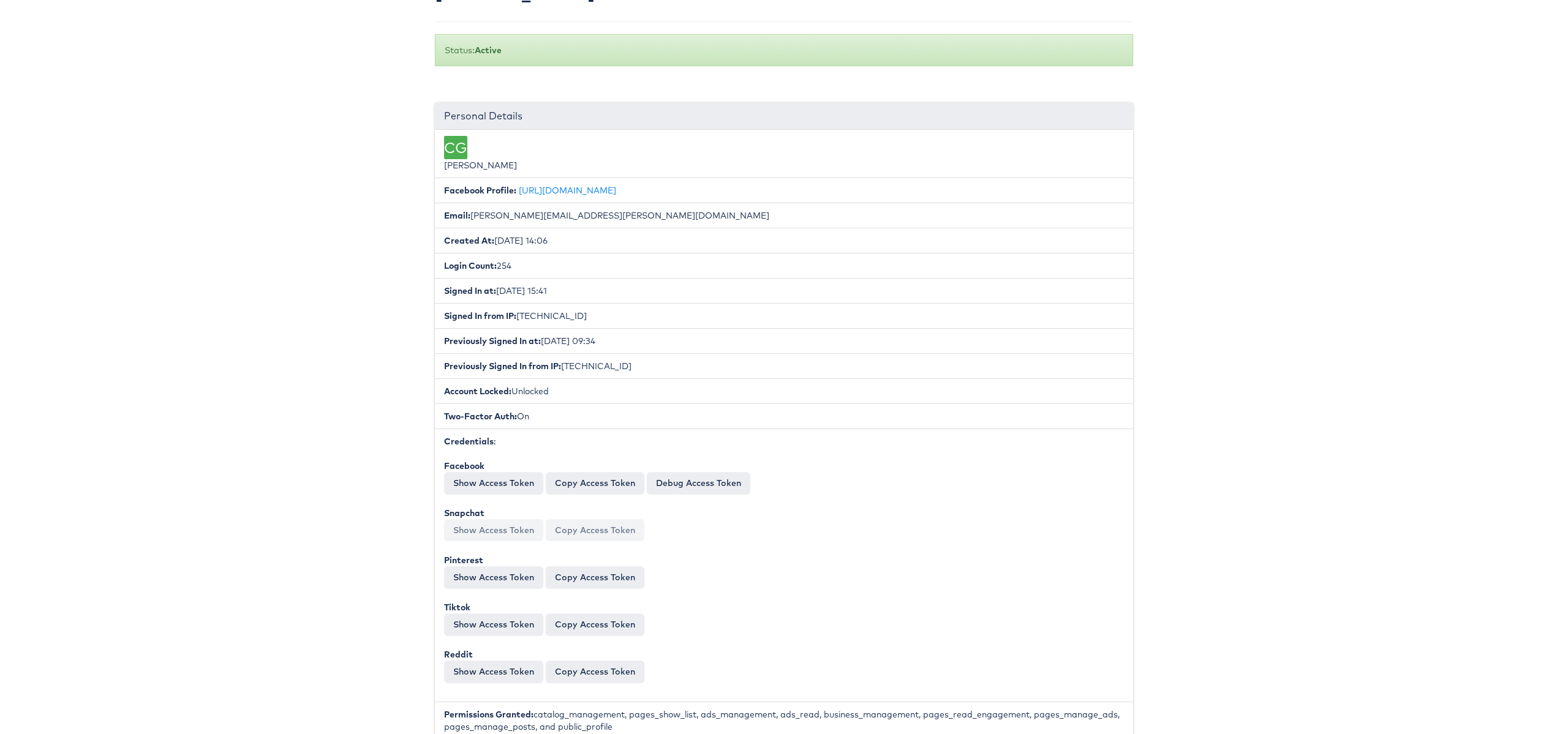
scroll to position [93, 0]
click at [519, 571] on button "Show Access Token" at bounding box center [493, 573] width 99 height 22
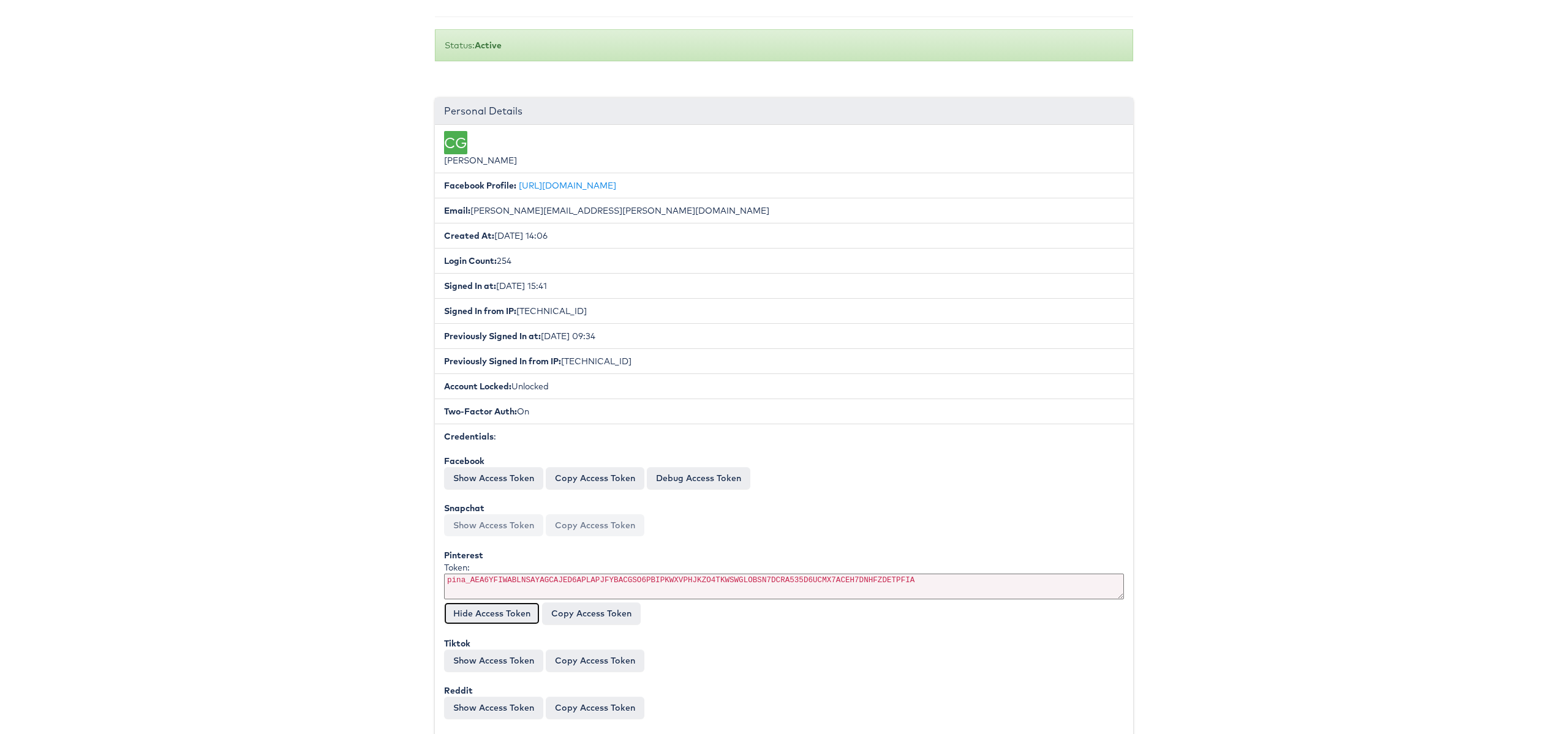
scroll to position [0, 0]
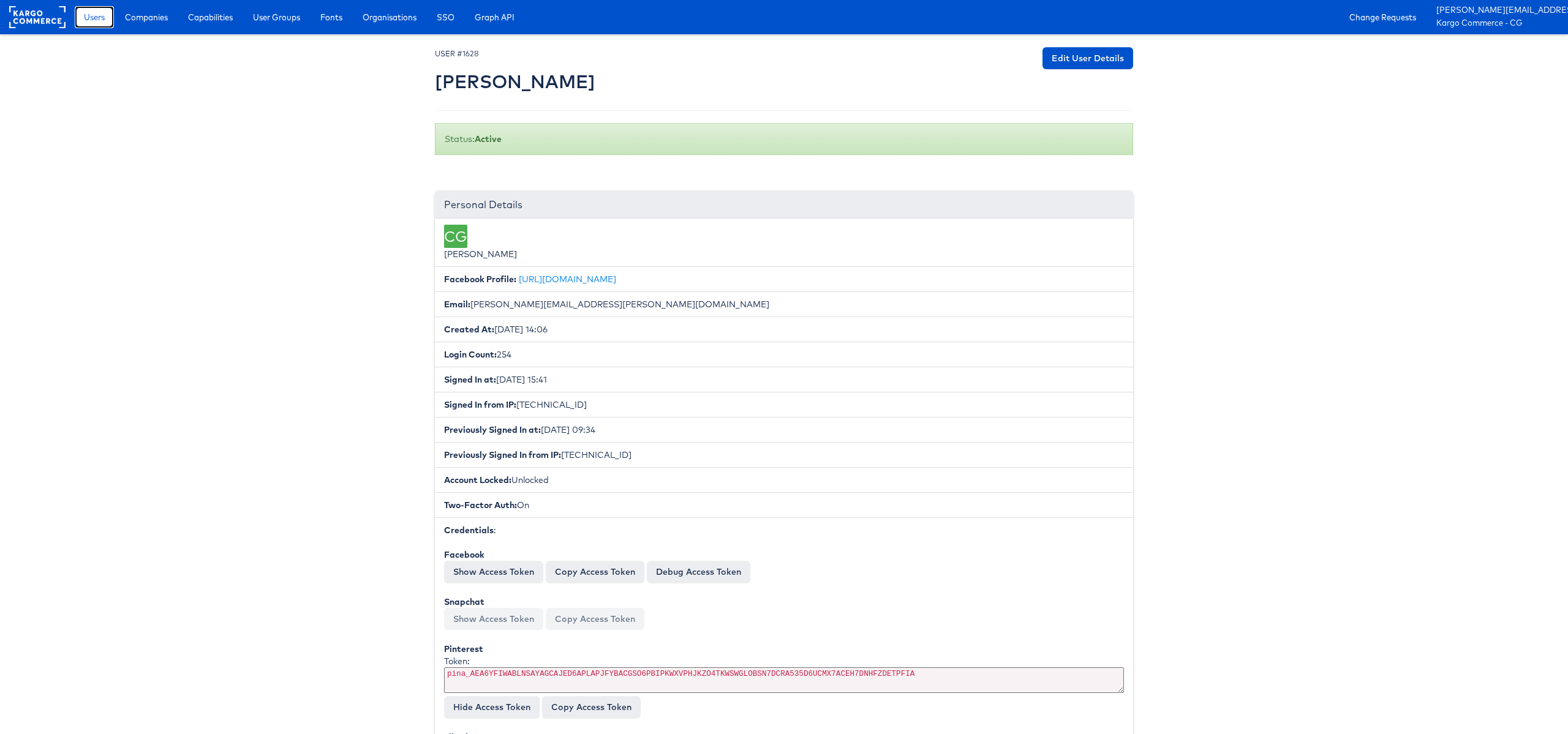
click at [87, 15] on span "Users" at bounding box center [94, 17] width 21 height 12
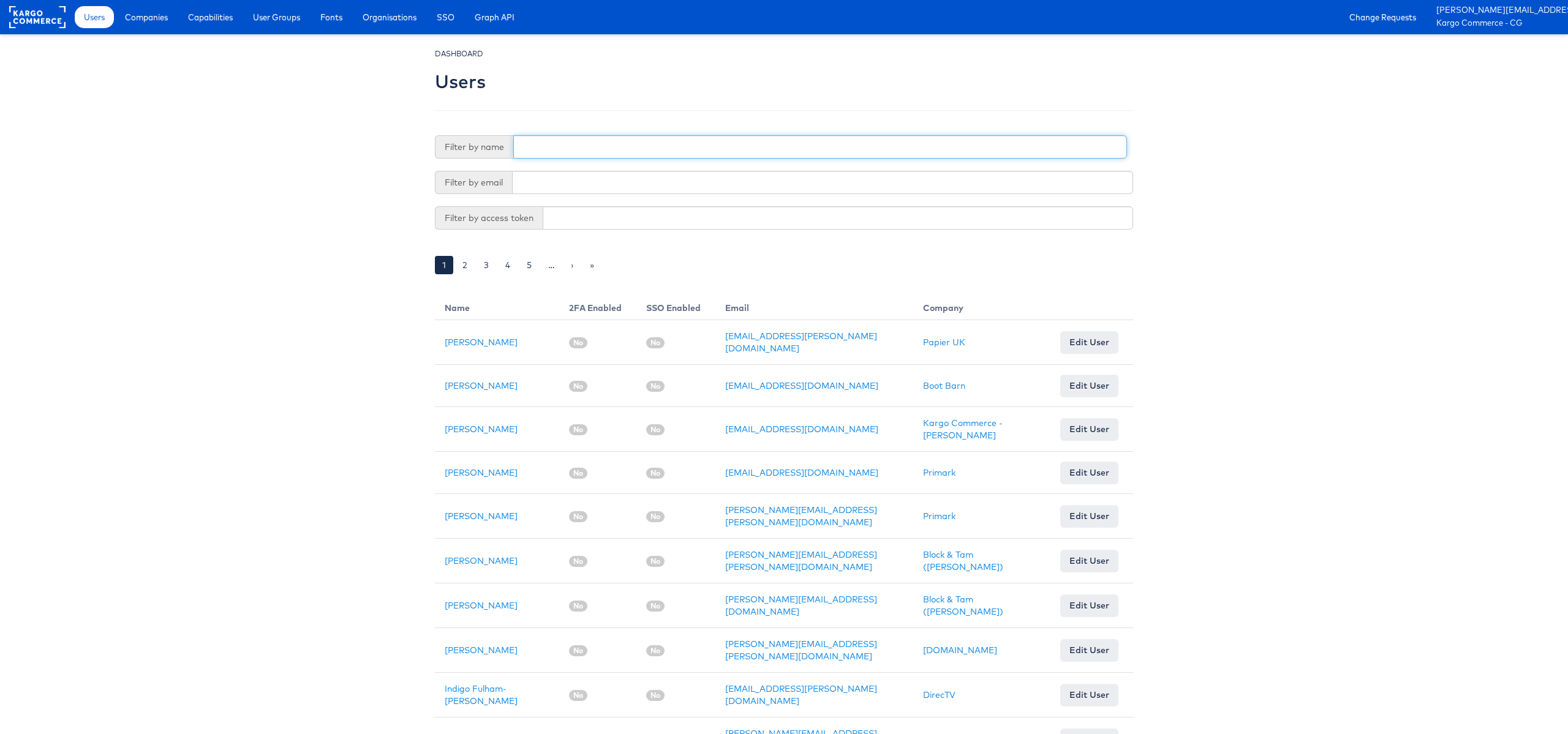
click at [534, 150] on input "text" at bounding box center [820, 147] width 614 height 23
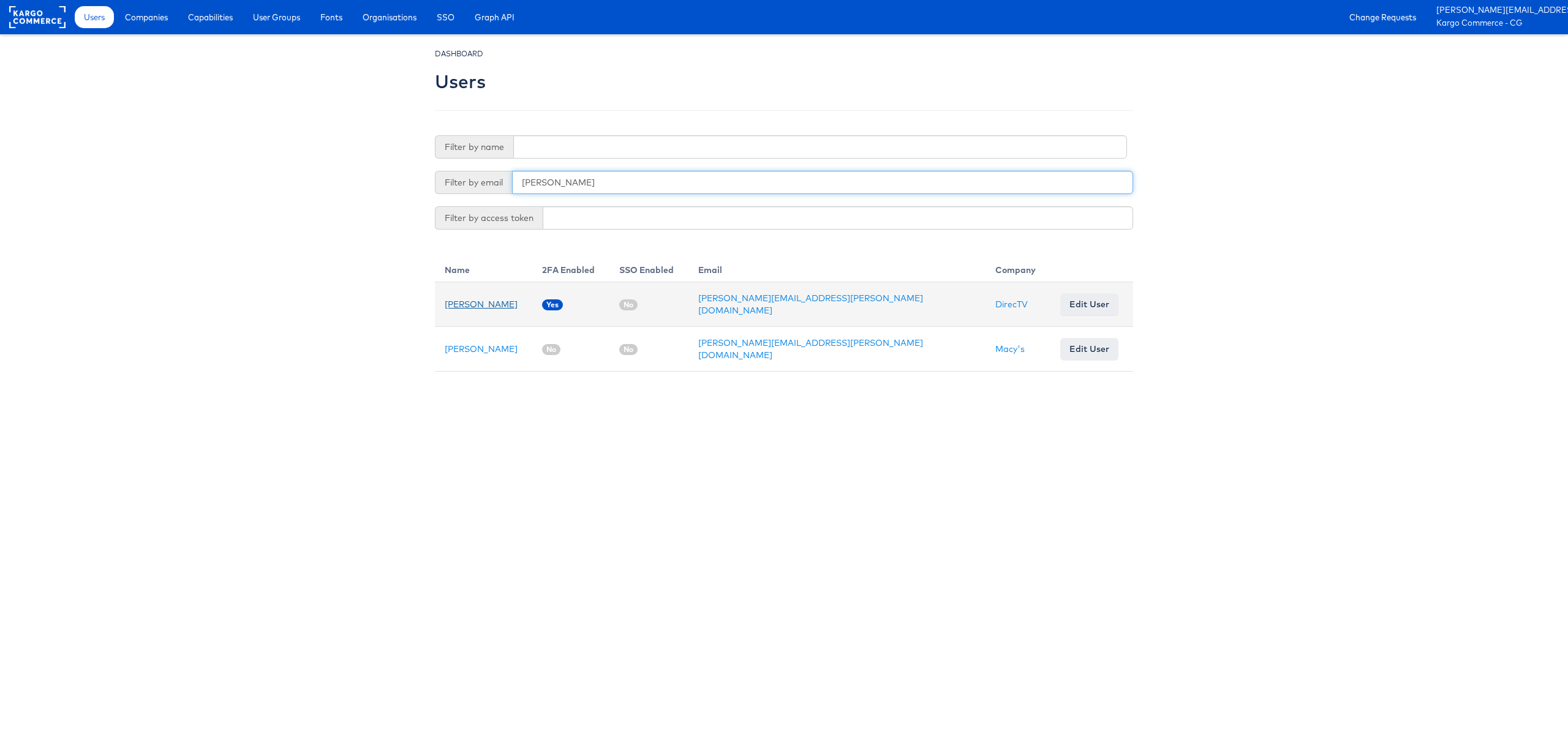
type input "kamil"
click at [466, 302] on link "Kamil Krawczyk" at bounding box center [480, 304] width 73 height 11
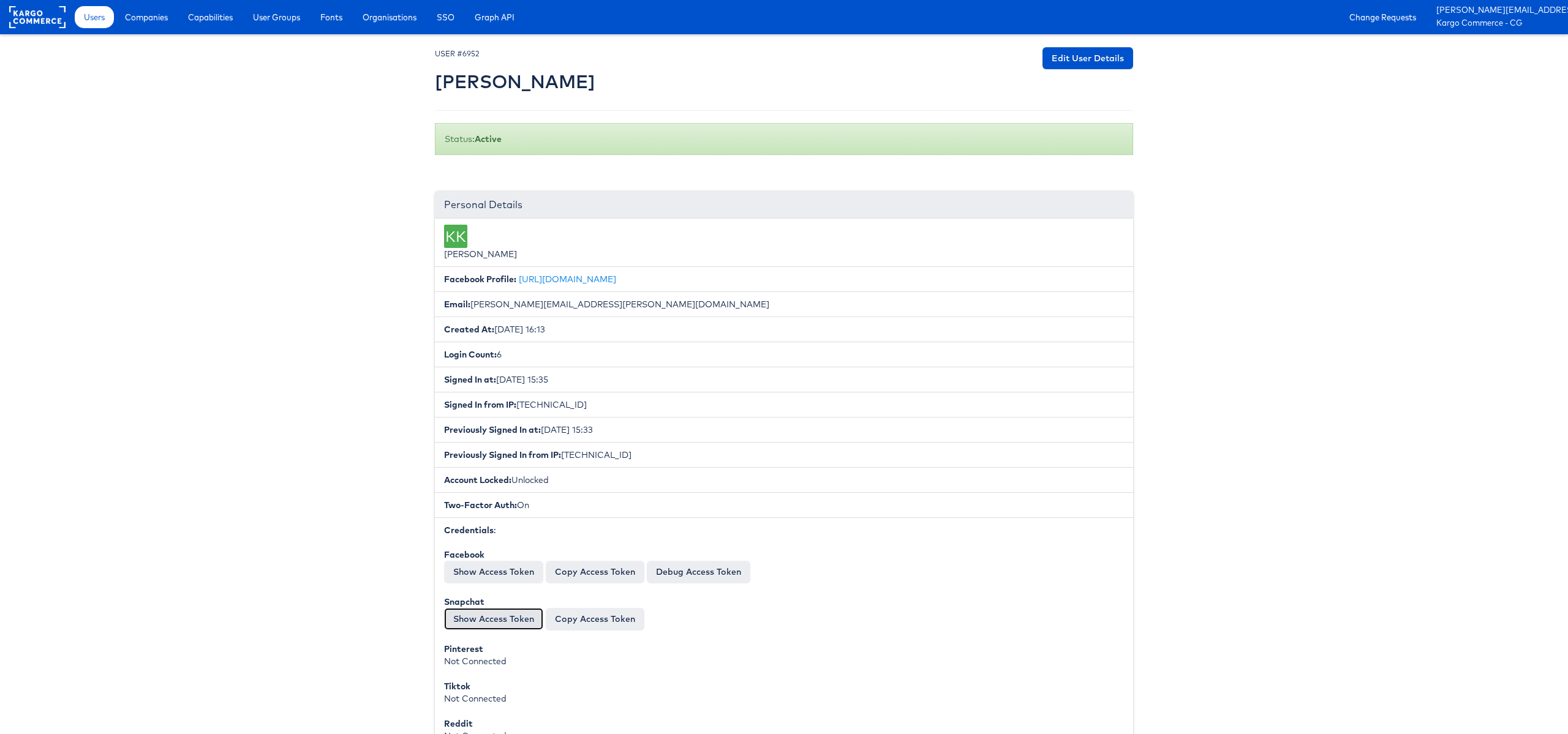
click at [471, 629] on button "Show Access Token" at bounding box center [493, 618] width 99 height 22
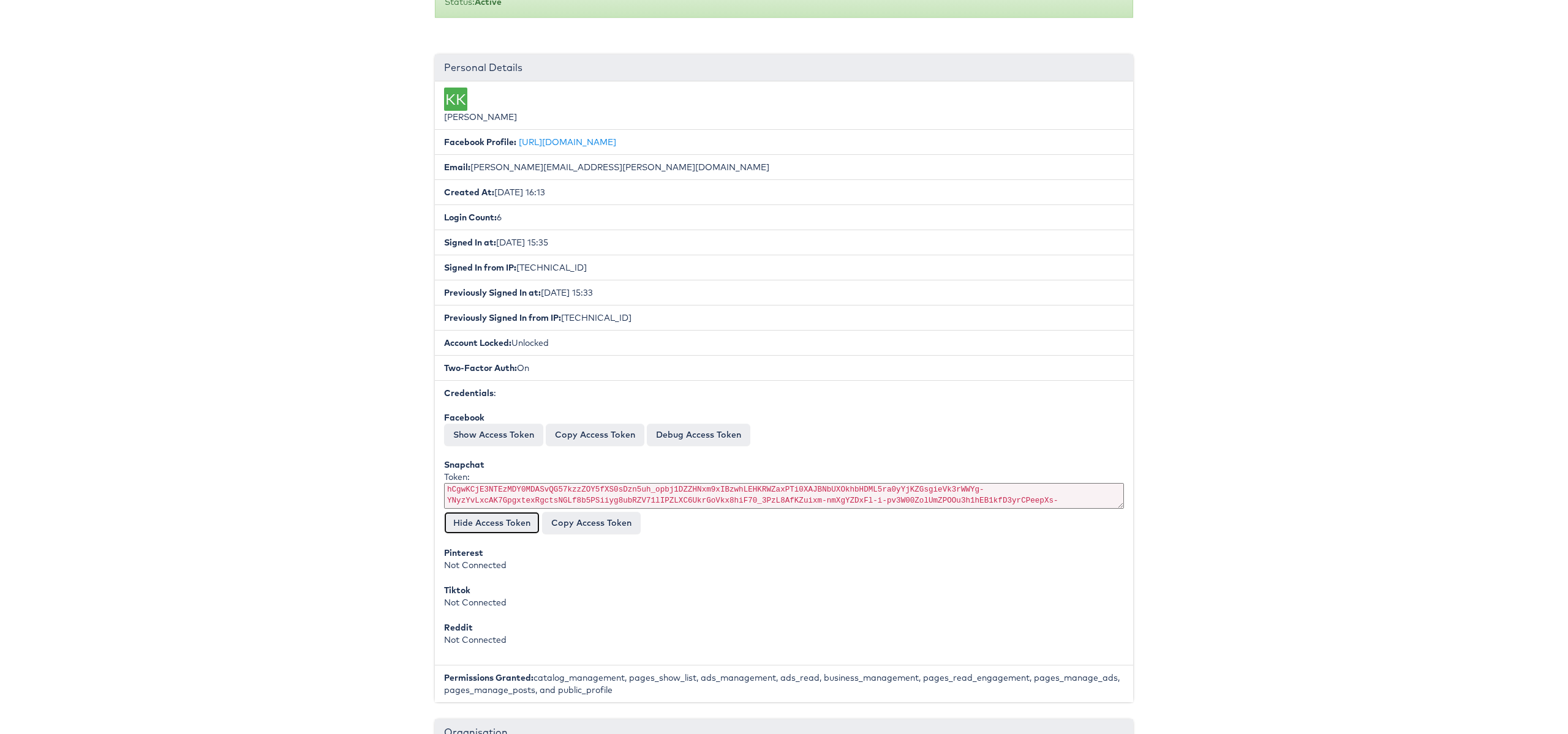
scroll to position [139, 0]
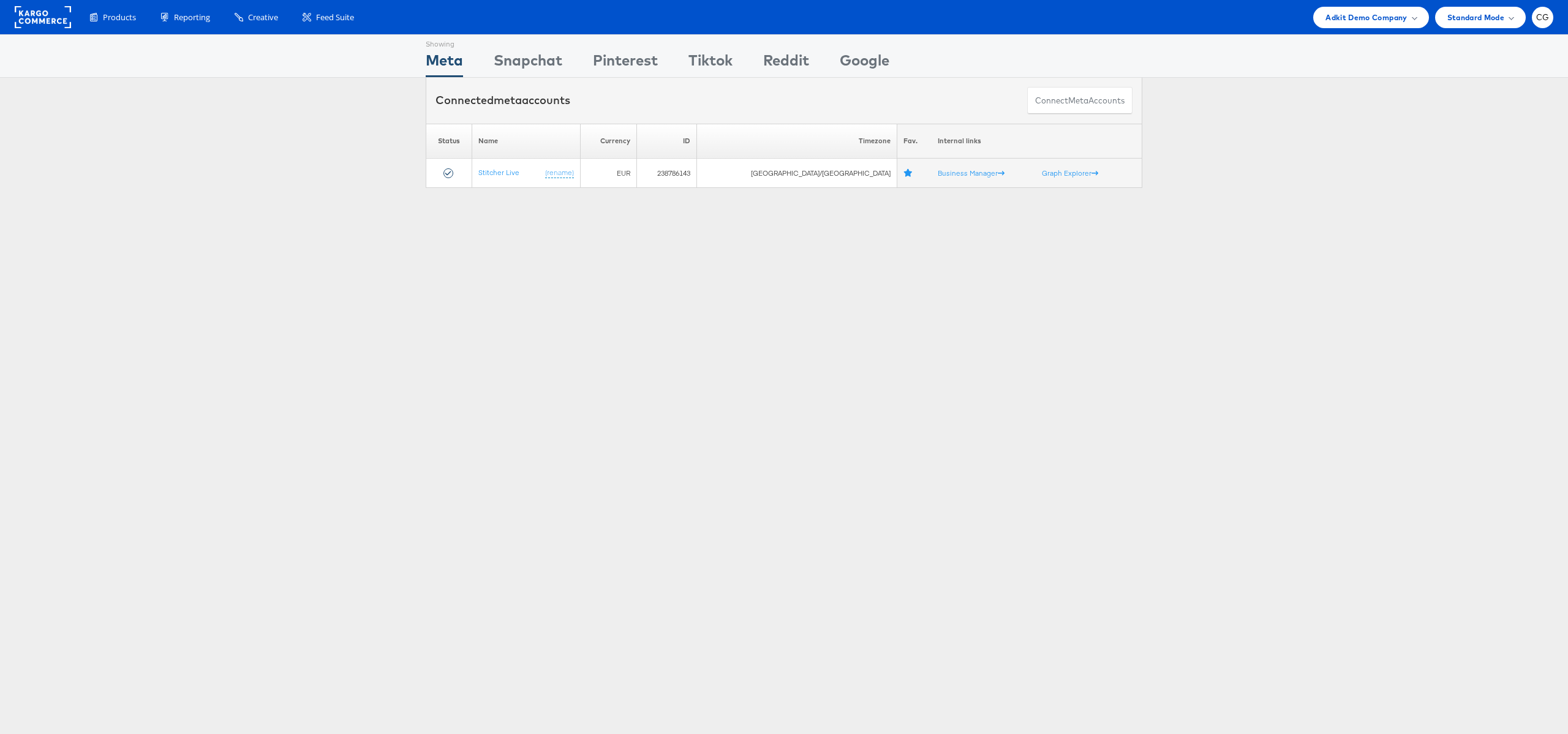
click at [490, 56] on div "Showing Meta Showing Snapchat Showing Pinterest Showing Tiktok Showing Reddit S…" at bounding box center [783, 56] width 716 height 42
click at [518, 63] on div "Snapchat" at bounding box center [528, 63] width 68 height 27
